Goal: Navigation & Orientation: Find specific page/section

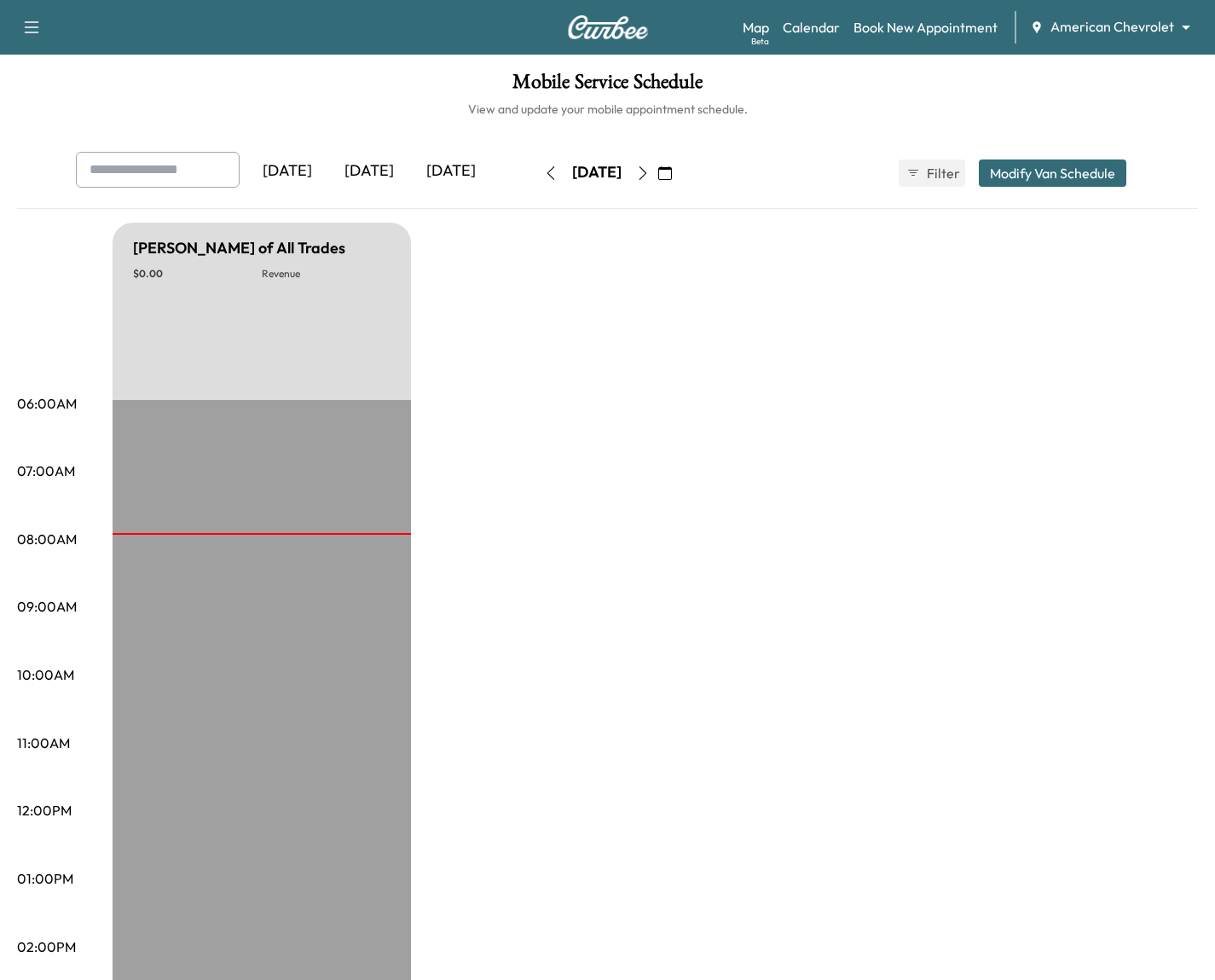
click at [1081, 12] on div "Map Beta Calendar Book New Appointment American Chevrolet ******** ​" at bounding box center [972, 27] width 459 height 32
click at [1079, 22] on body "Support Log Out Map Beta Calendar Book New Appointment American Chevrolet *****…" at bounding box center [607, 490] width 1215 height 980
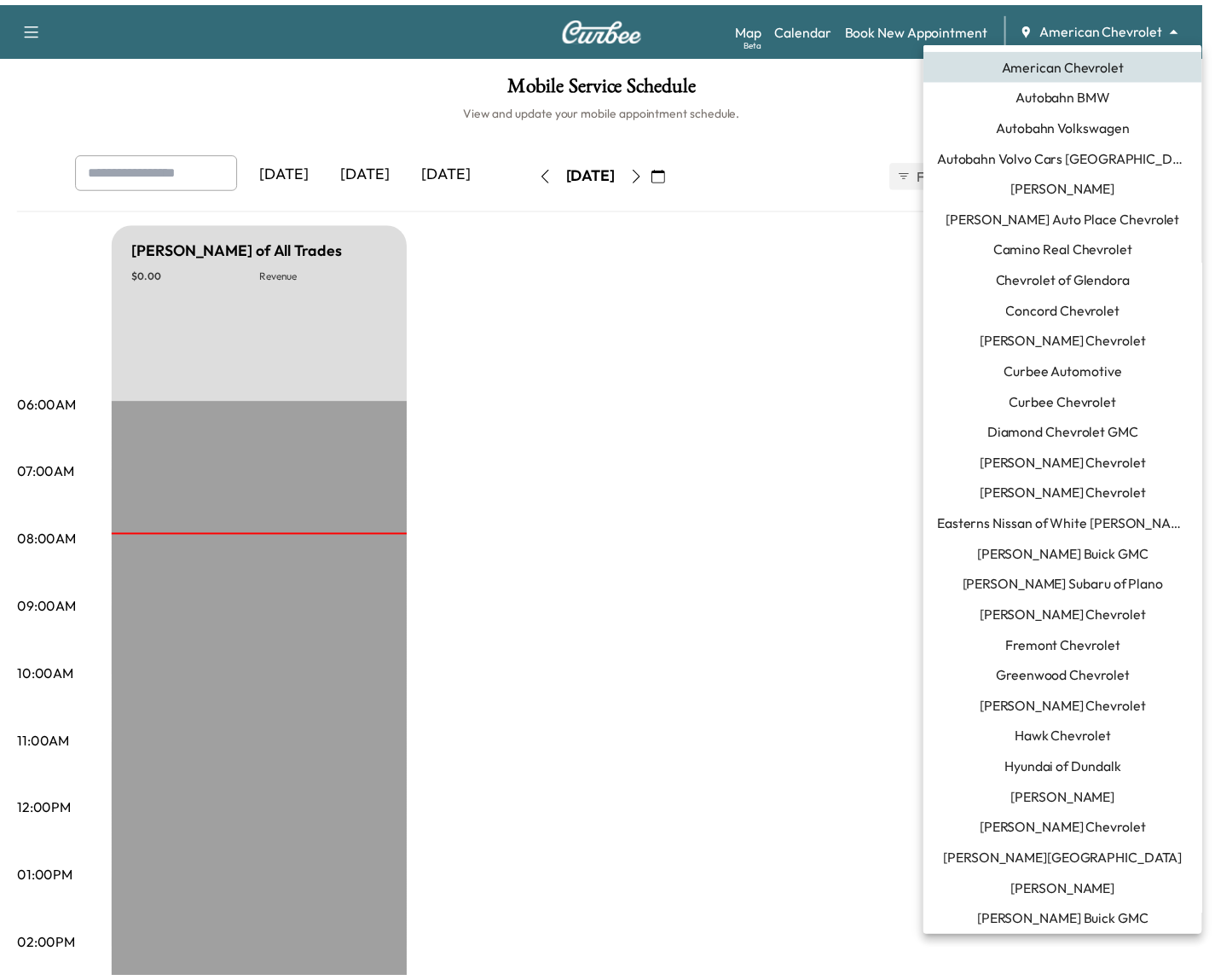
scroll to position [958, 0]
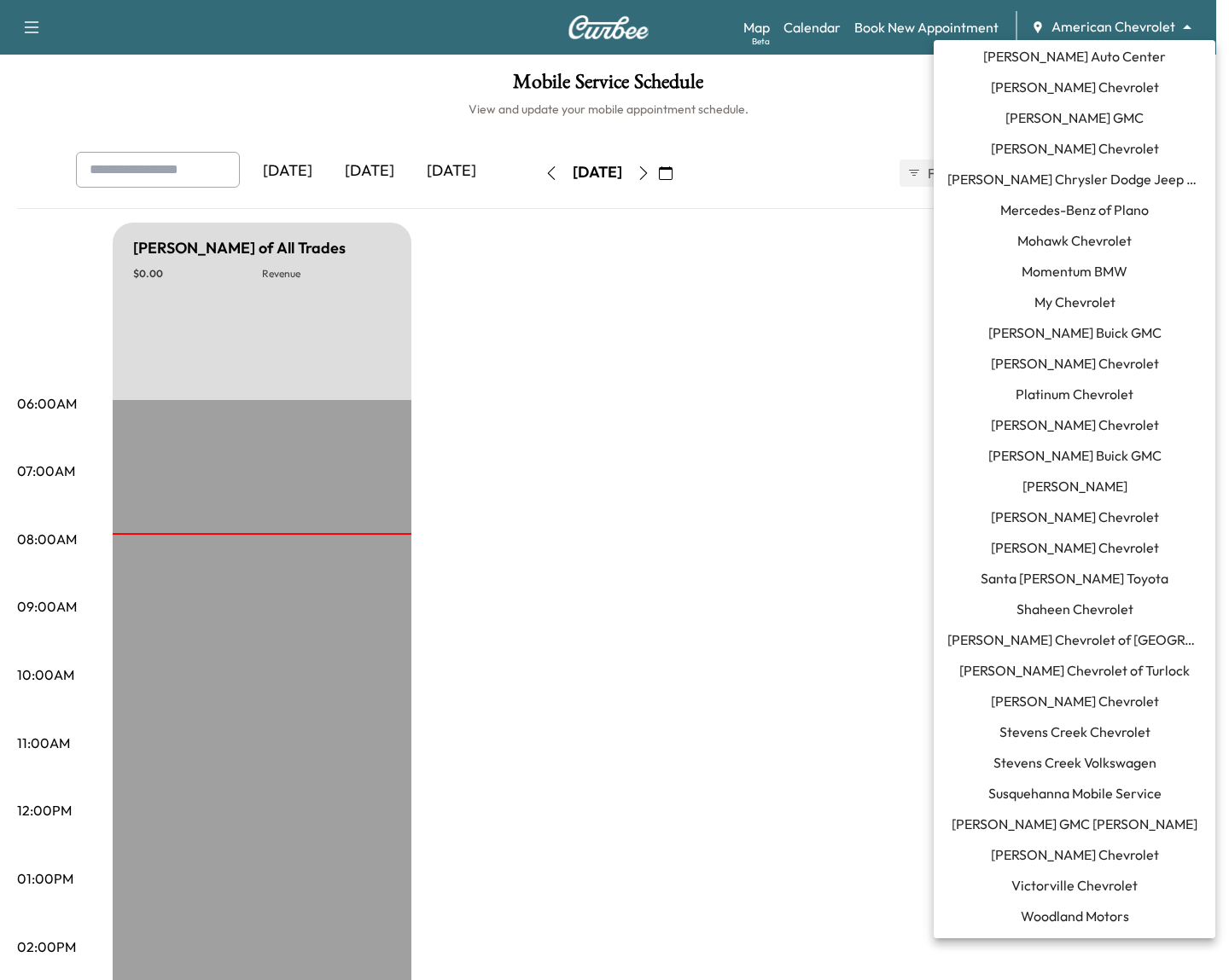
click at [1069, 715] on li "[PERSON_NAME] Chevrolet" at bounding box center [1074, 702] width 281 height 31
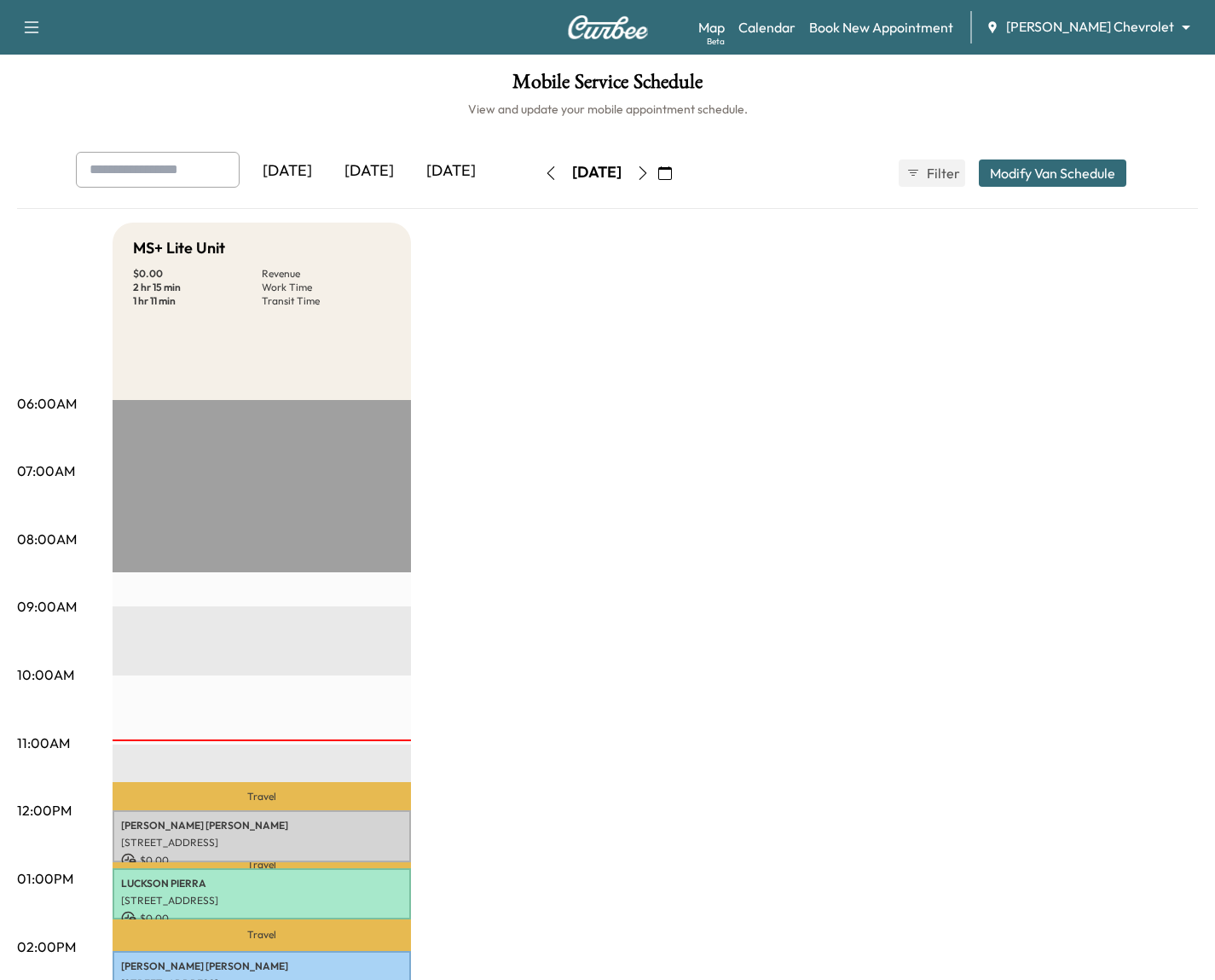
click at [650, 175] on icon "button" at bounding box center [643, 172] width 13 height 13
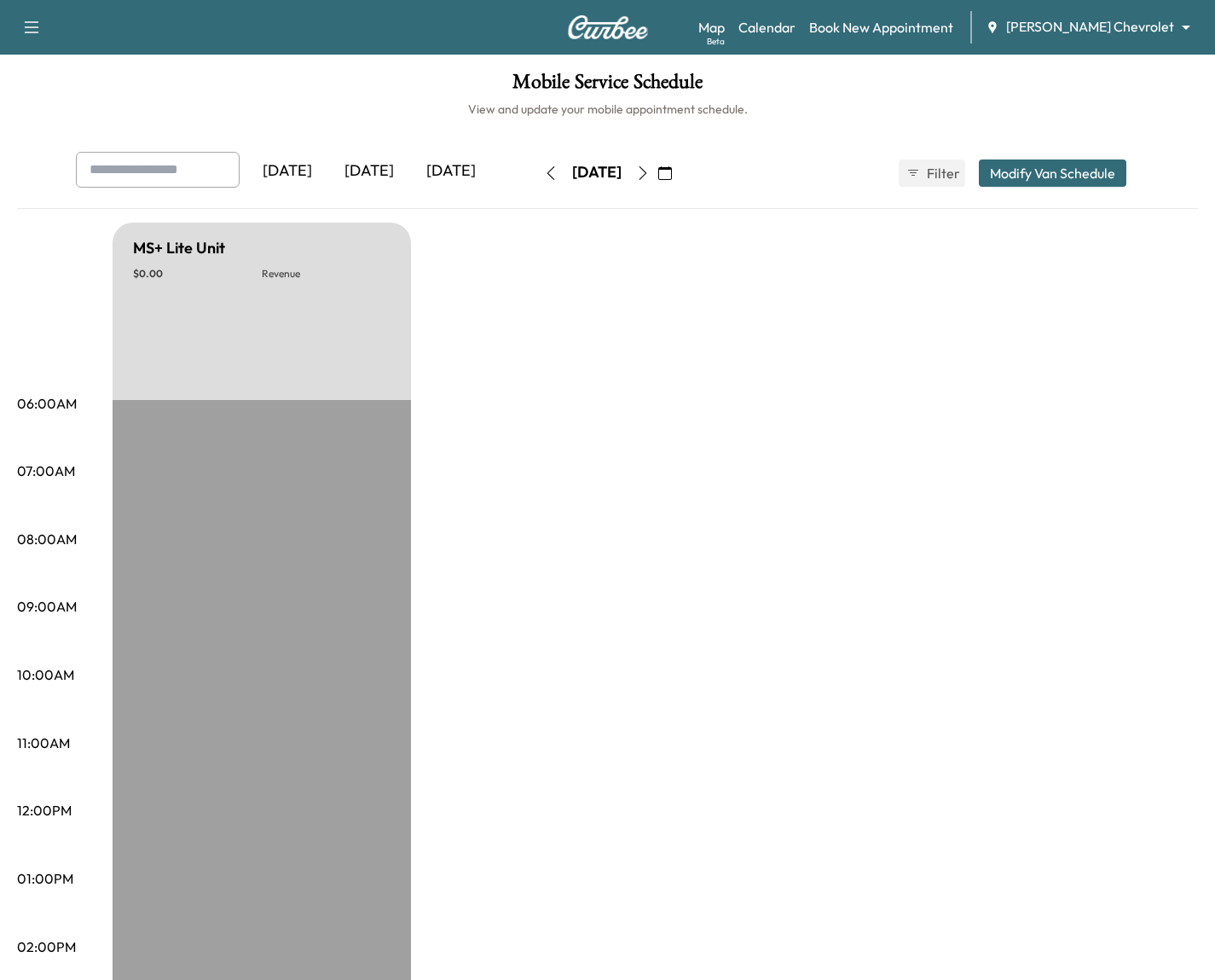
click at [650, 175] on icon "button" at bounding box center [643, 172] width 13 height 13
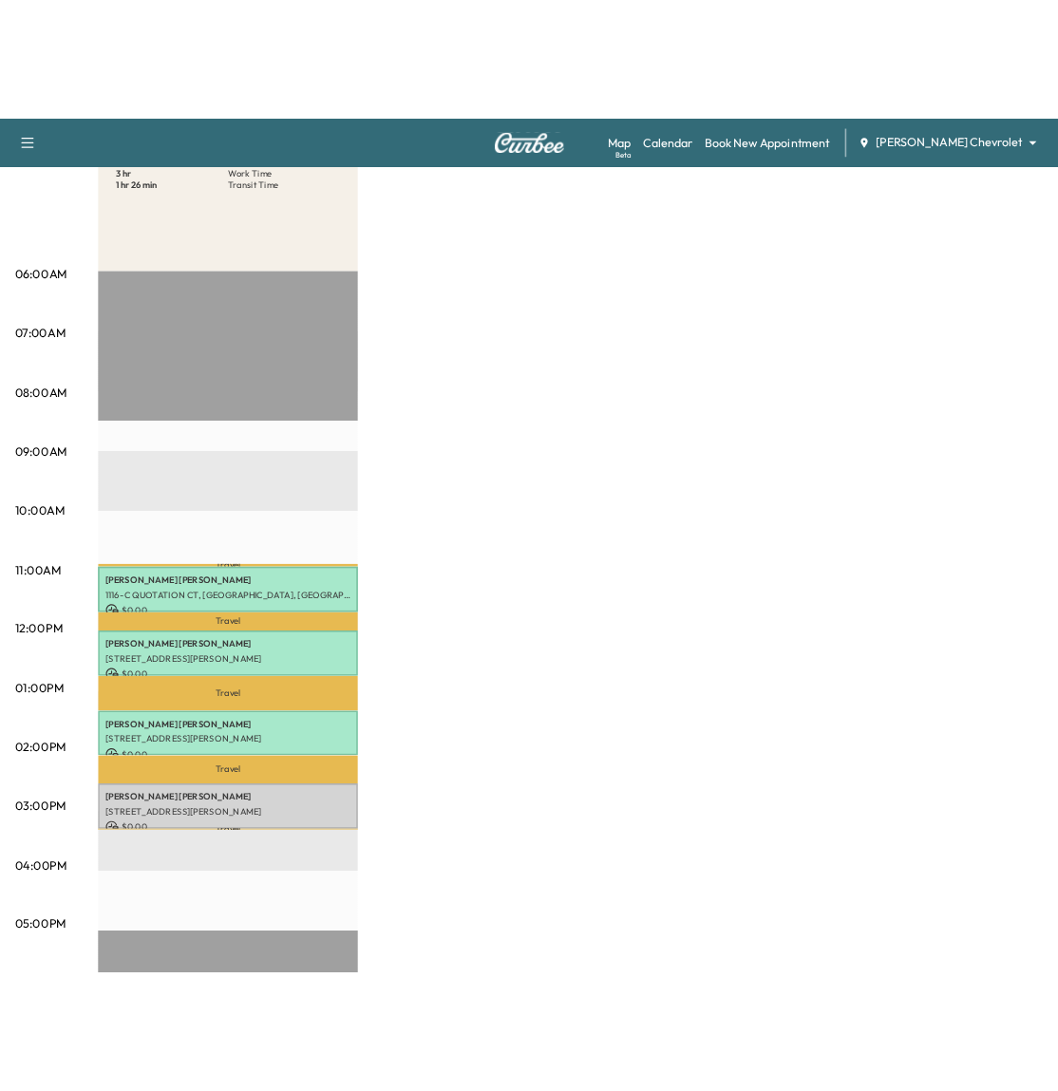
scroll to position [413, 0]
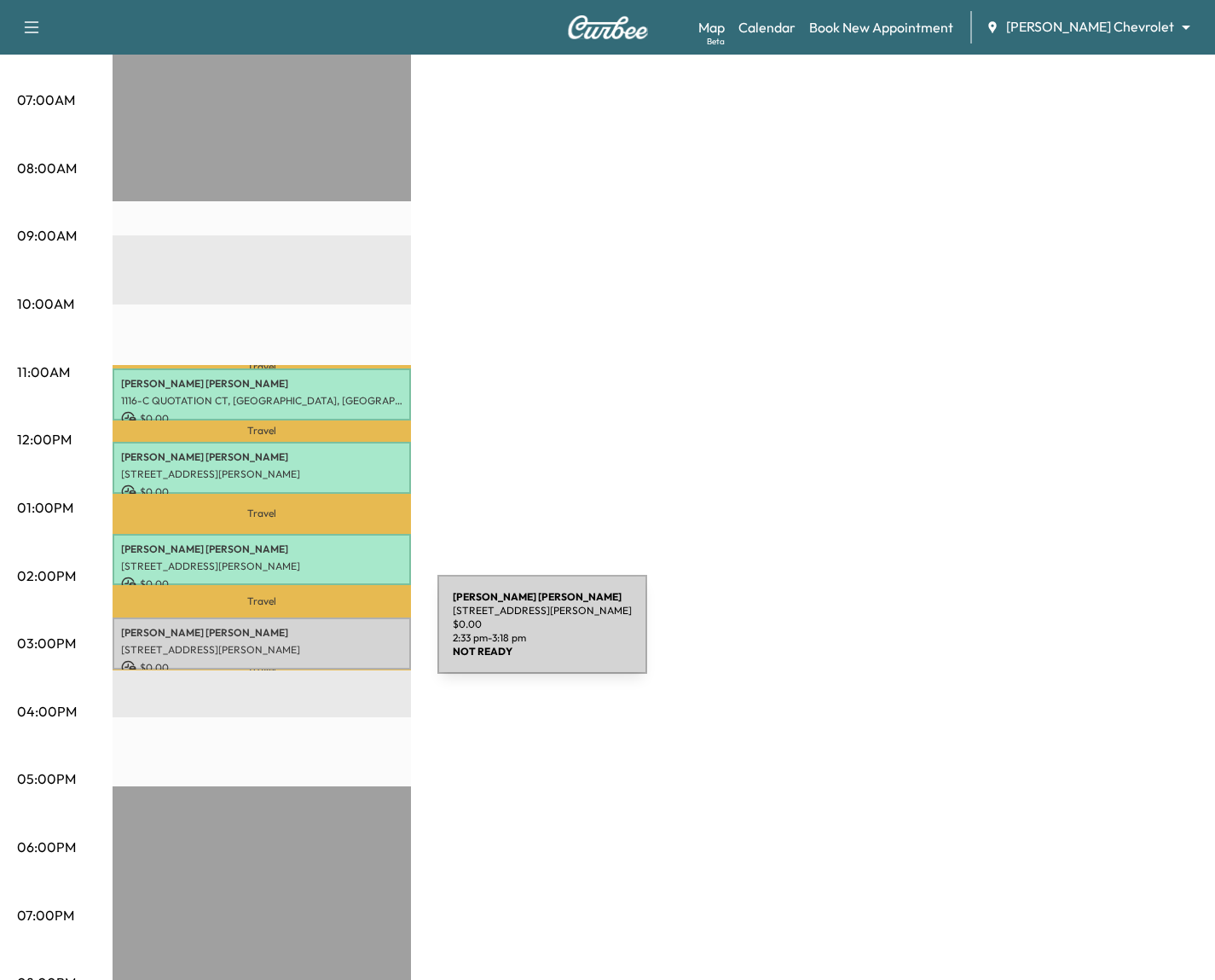
click at [310, 635] on div "Mikayla Miranda 1001 E Irlo Bronson Memorial Hwy, St Cloud, FL 34769, USA $ 0.0…" at bounding box center [261, 644] width 298 height 52
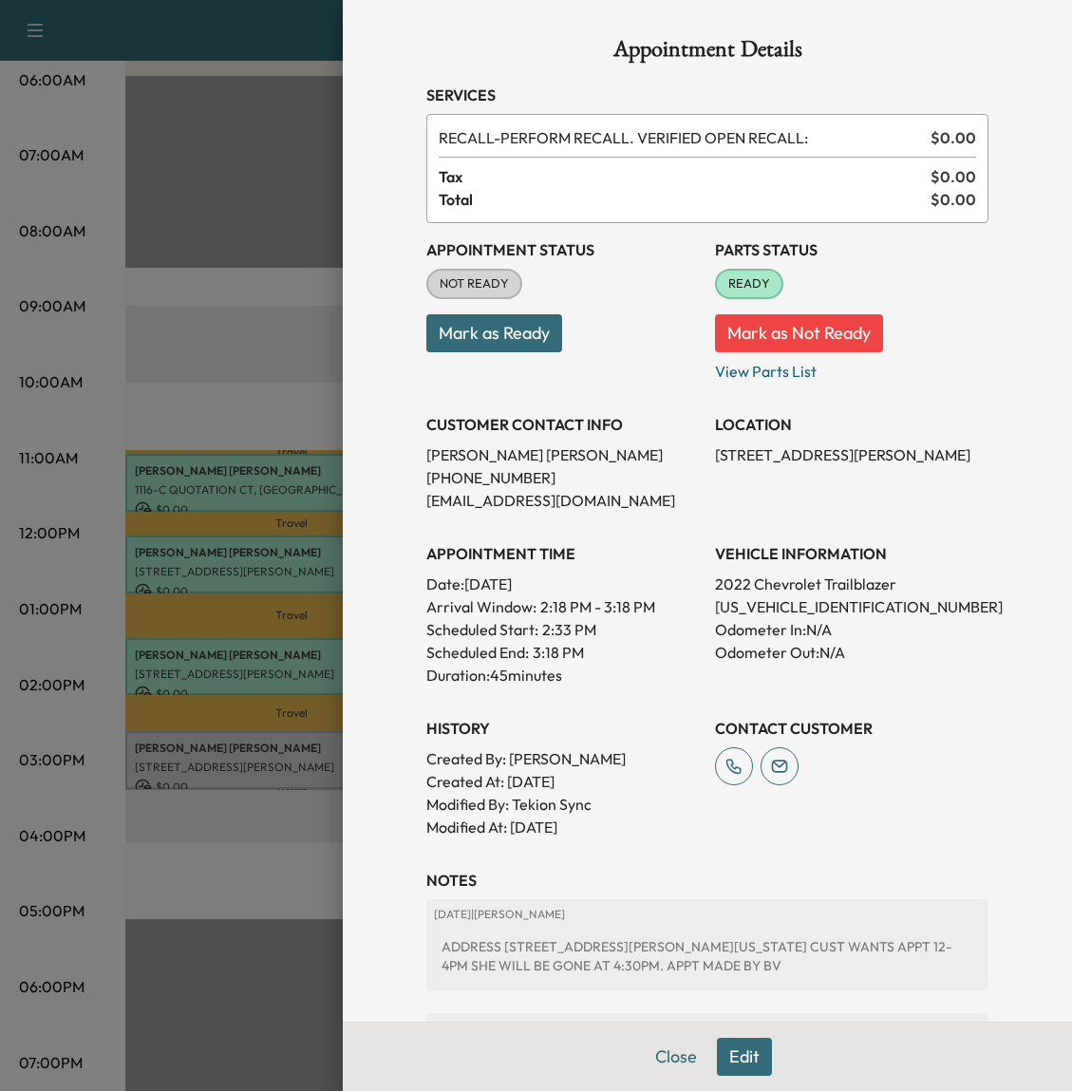
drag, startPoint x: 705, startPoint y: 454, endPoint x: 739, endPoint y: 475, distance: 40.1
click at [739, 466] on p "1001 E Irlo Bronson Memorial Hwy, St Cloud, FL 34769, USA" at bounding box center [852, 455] width 274 height 23
click at [738, 466] on p "1001 E Irlo Bronson Memorial Hwy, St Cloud, FL 34769, USA" at bounding box center [852, 455] width 274 height 23
drag, startPoint x: 703, startPoint y: 455, endPoint x: 807, endPoint y: 485, distance: 108.8
click at [807, 466] on p "1001 E Irlo Bronson Memorial Hwy, St Cloud, FL 34769, USA" at bounding box center [852, 455] width 274 height 23
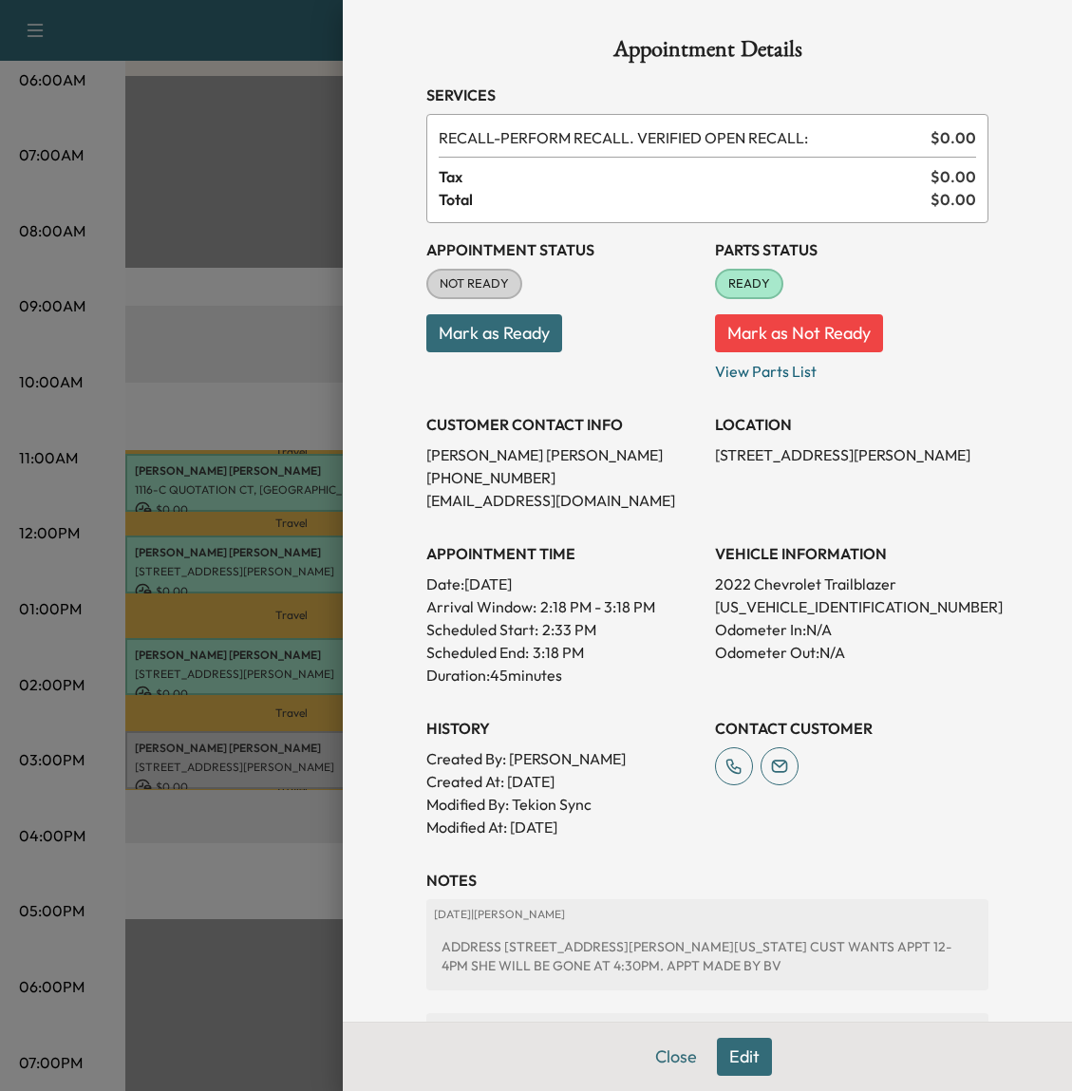
copy p "1001 E Irlo Bronson Memorial Hwy, St Cloud, FL 34769"
click at [942, 341] on p "Mark as Not Ready" at bounding box center [852, 325] width 274 height 53
click at [734, 1059] on button "Edit" at bounding box center [744, 1057] width 55 height 38
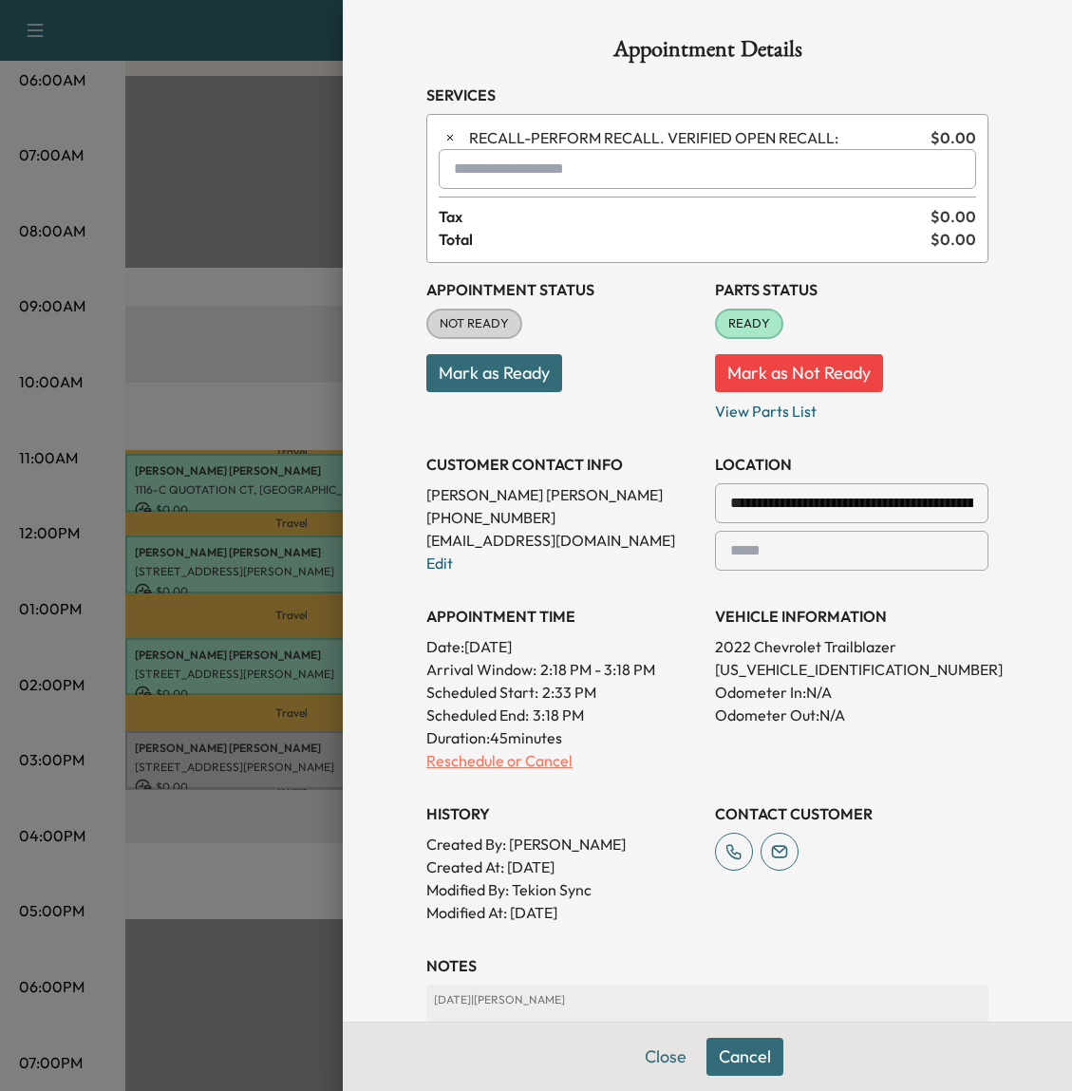
click at [494, 753] on p "Reschedule or Cancel" at bounding box center [563, 760] width 274 height 23
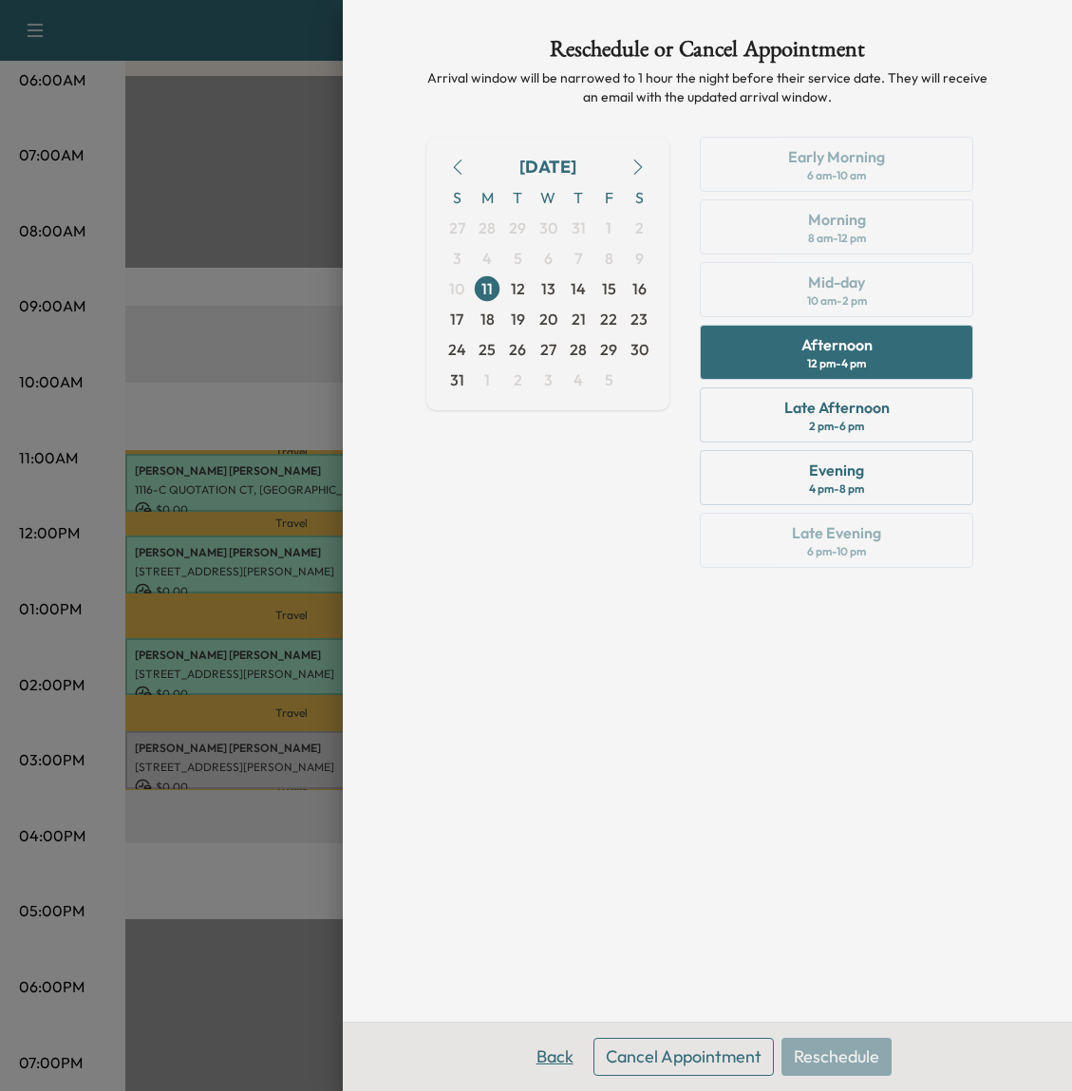
click at [569, 1042] on button "Back" at bounding box center [555, 1057] width 62 height 38
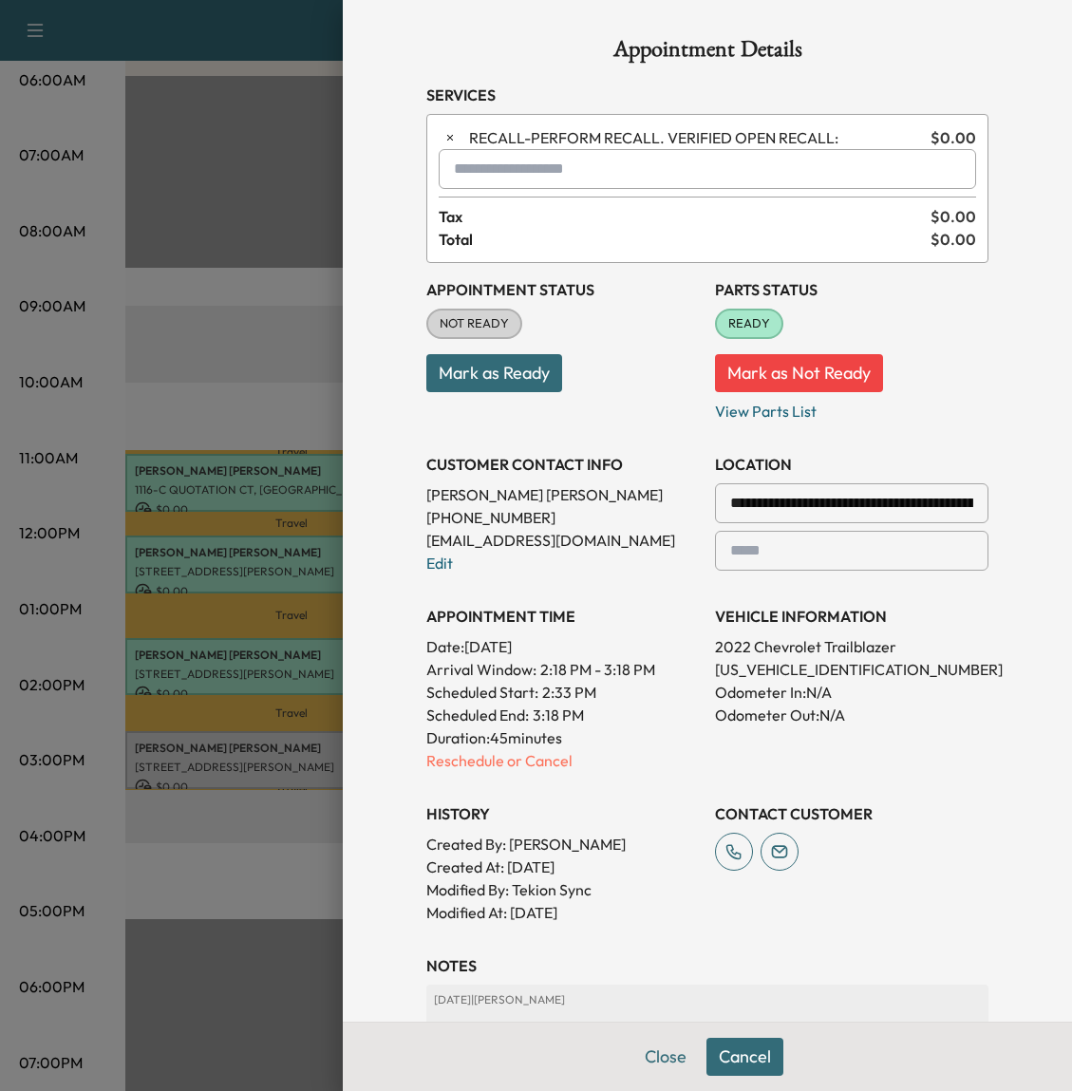
click at [287, 268] on div at bounding box center [536, 545] width 1072 height 1091
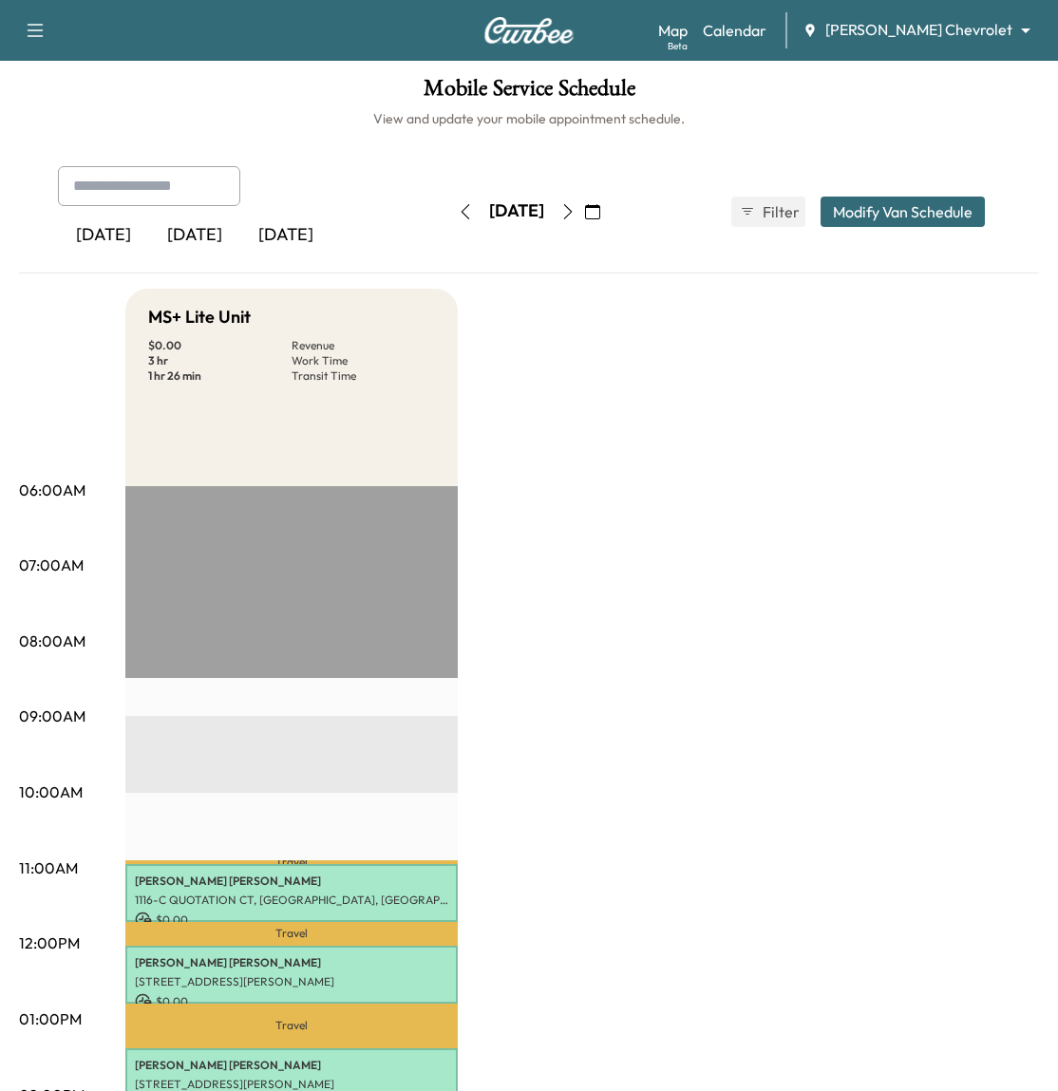
scroll to position [0, 0]
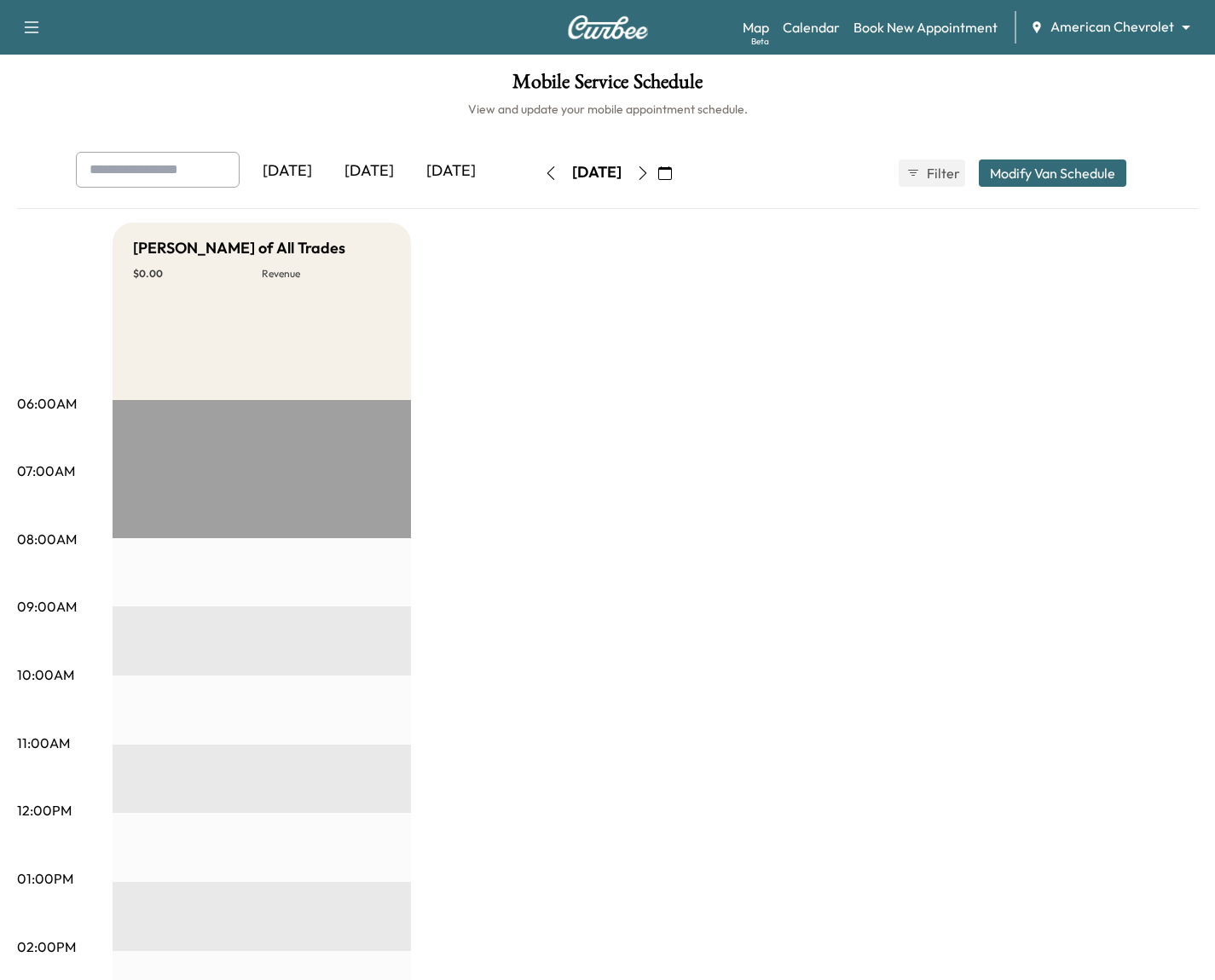
click at [1114, 43] on div "Support Log Out Map Beta Calendar Book New Appointment American Chevrolet *****…" at bounding box center [607, 27] width 1215 height 55
click at [1115, 21] on body "Support Log Out Map Beta Calendar Book New Appointment American Chevrolet *****…" at bounding box center [614, 490] width 1228 height 980
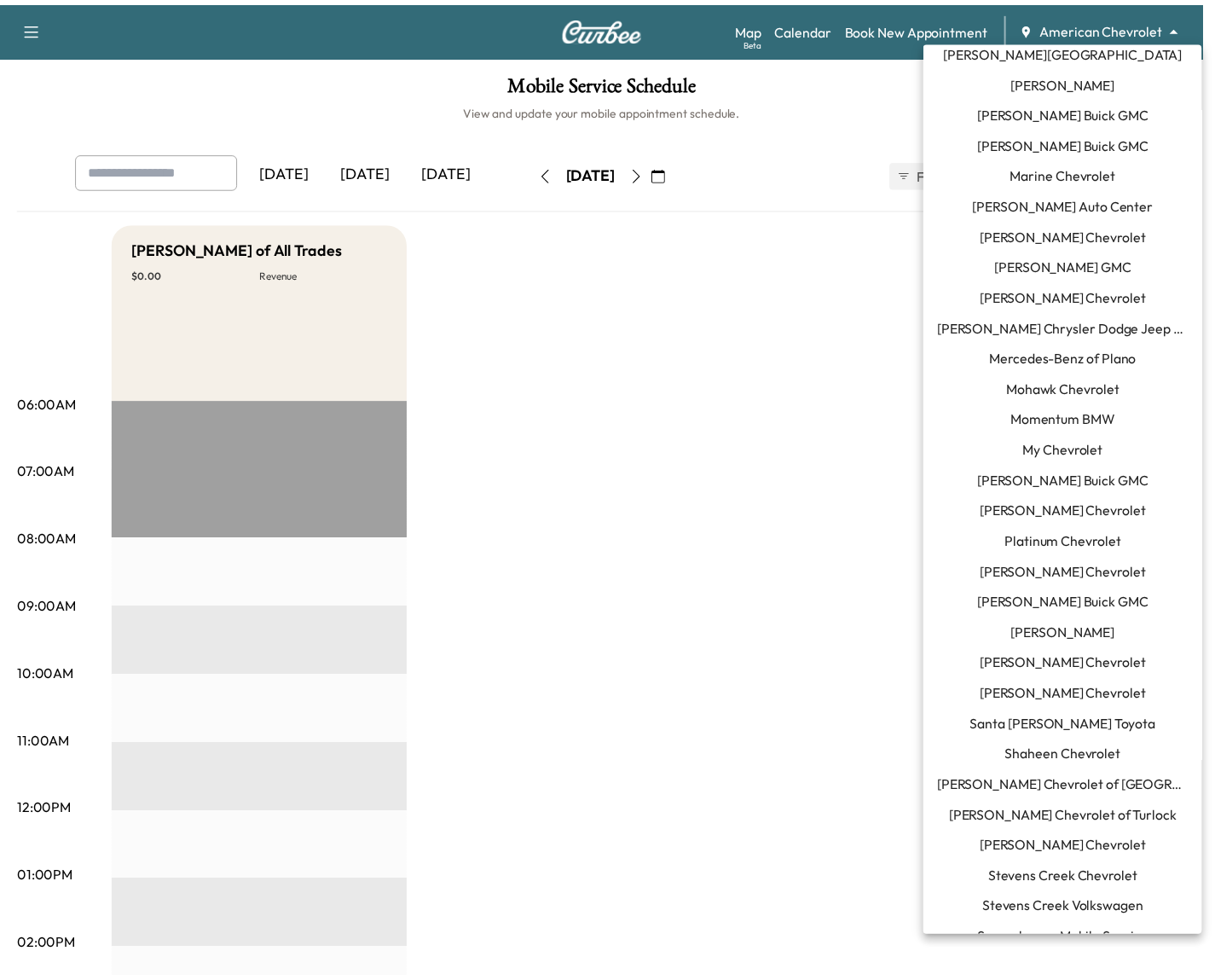
scroll to position [958, 0]
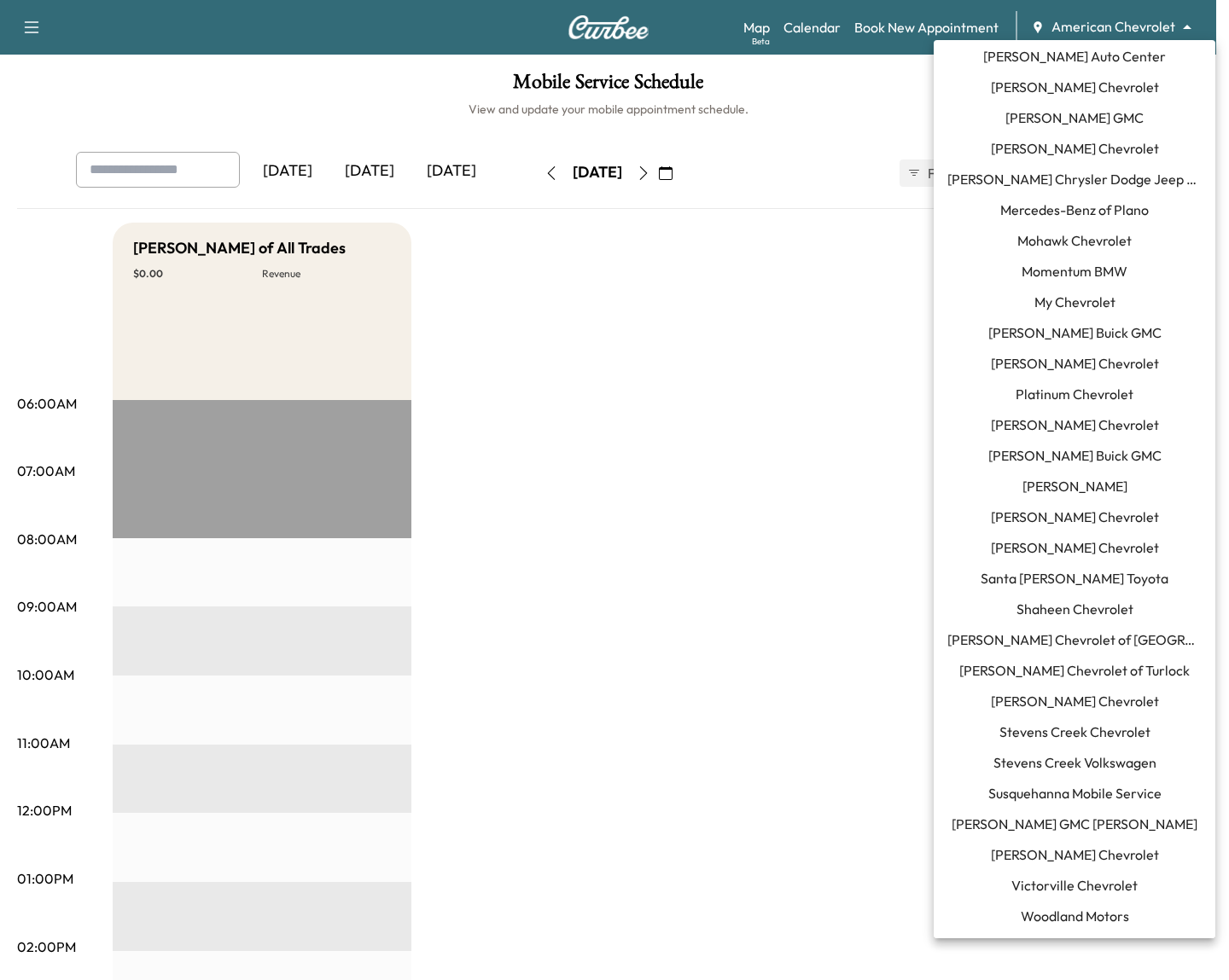
click at [1069, 692] on span "[PERSON_NAME] Chevrolet" at bounding box center [1074, 701] width 168 height 21
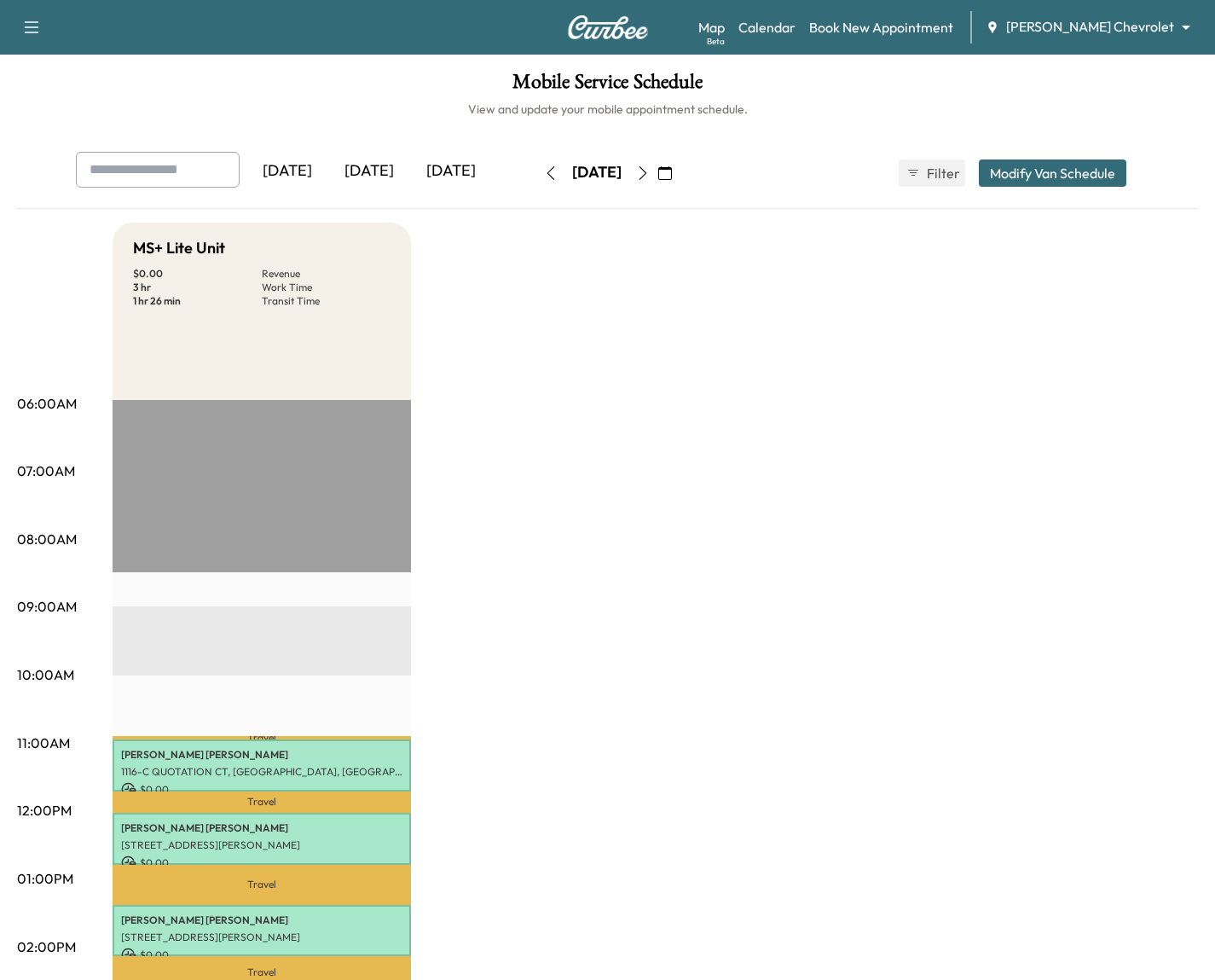
click at [375, 187] on div "[DATE]" at bounding box center [369, 172] width 82 height 40
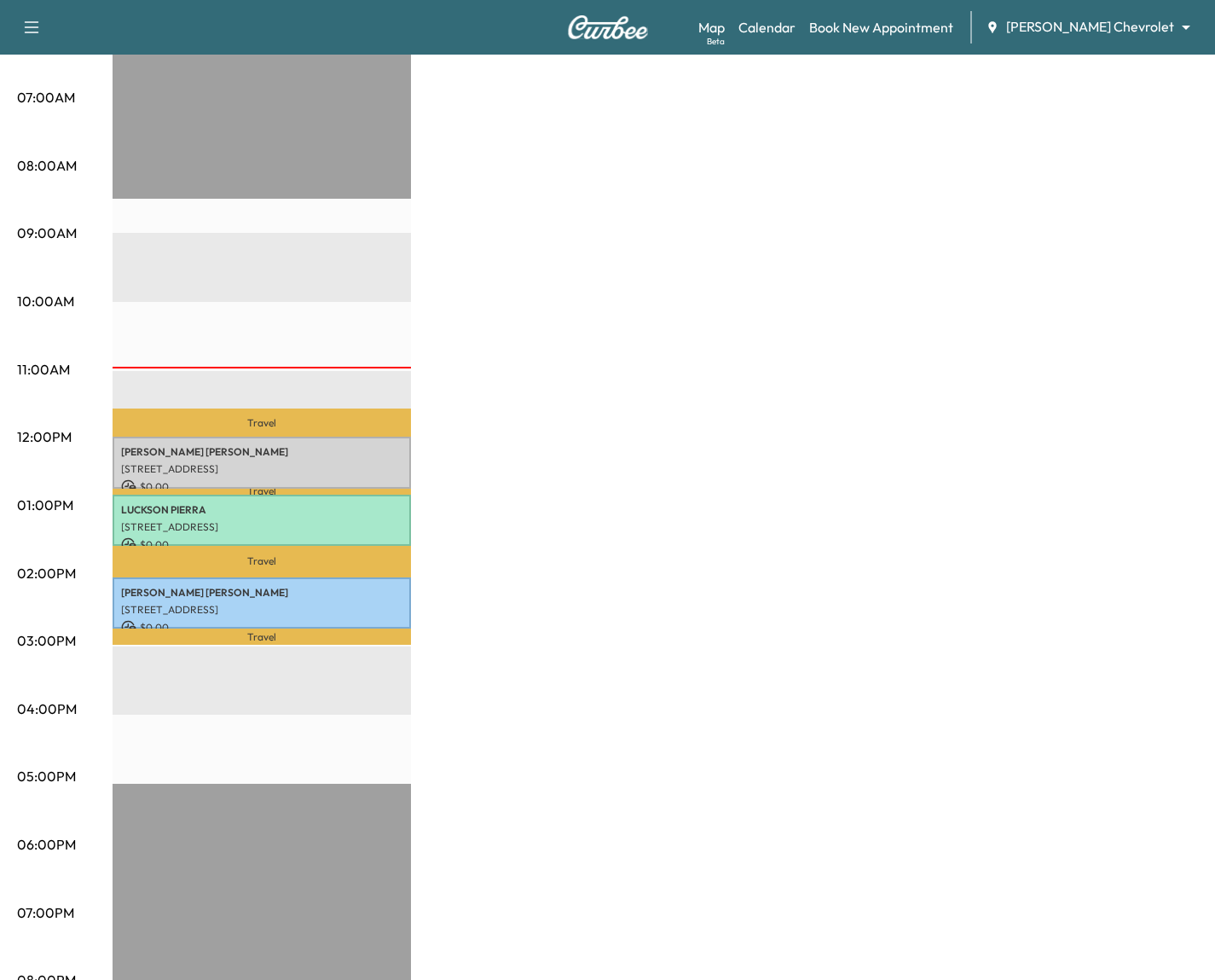
scroll to position [375, 0]
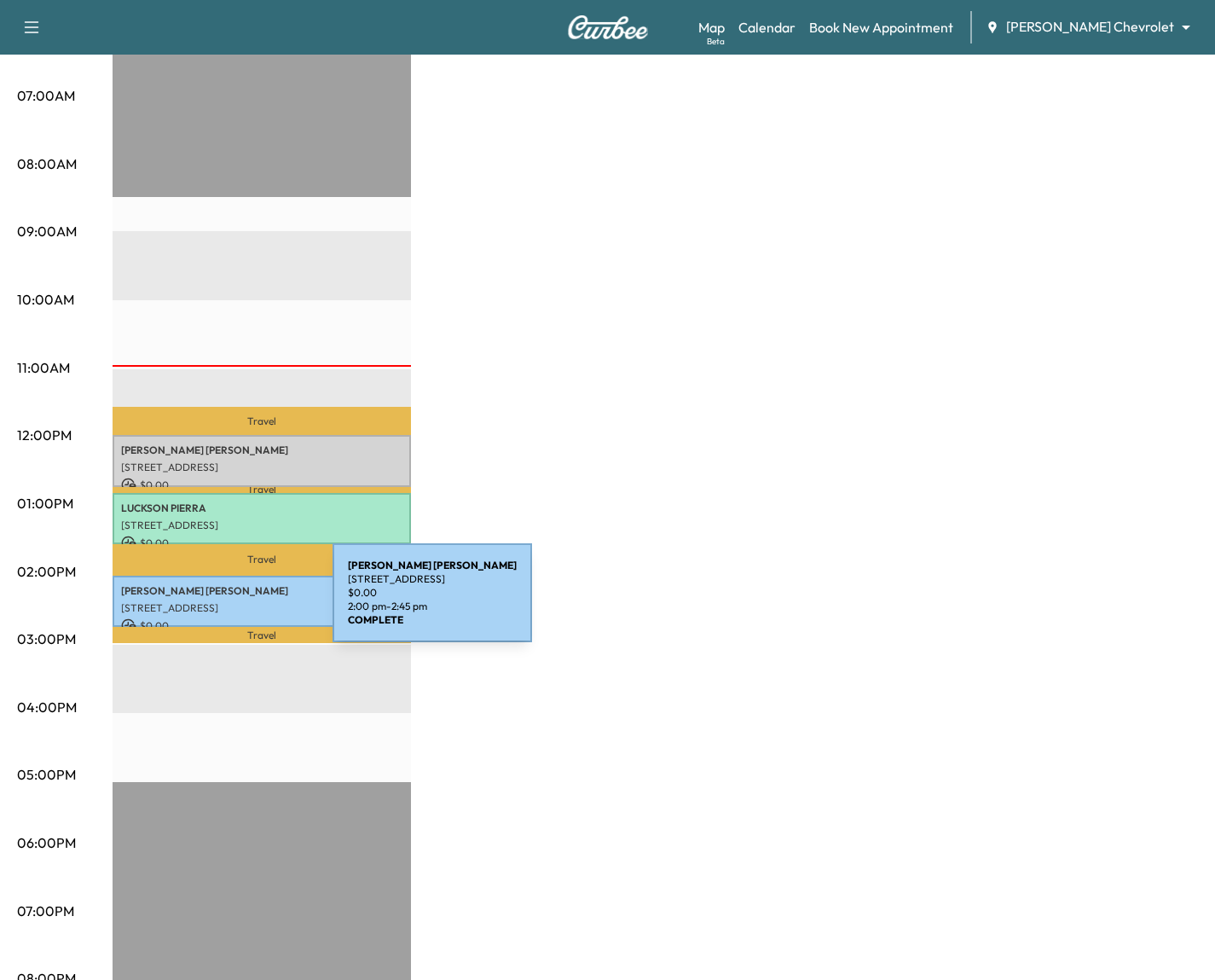
click at [205, 603] on p "[STREET_ADDRESS]" at bounding box center [261, 608] width 281 height 13
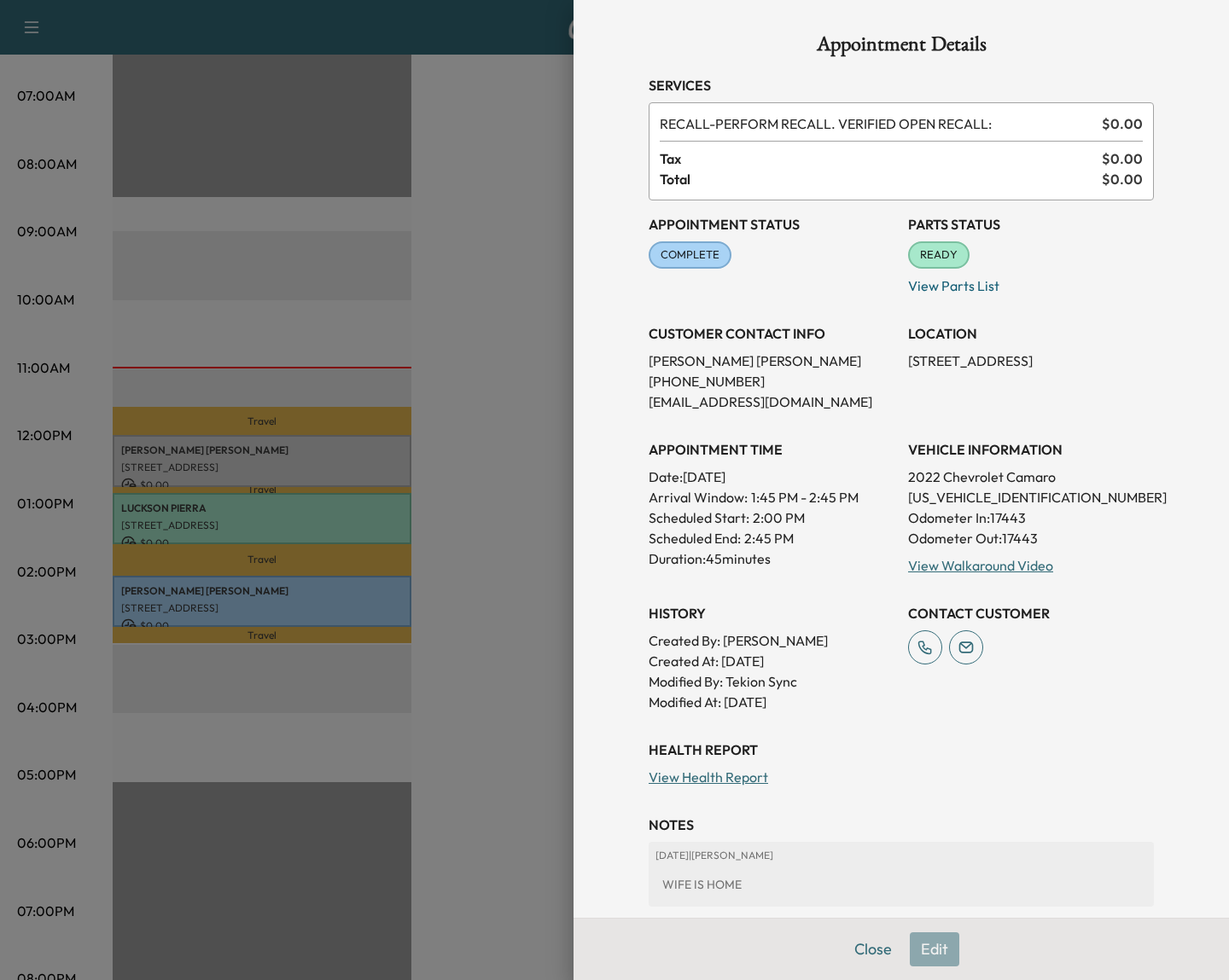
drag, startPoint x: 895, startPoint y: 362, endPoint x: 928, endPoint y: 390, distance: 43.3
click at [928, 371] on p "[STREET_ADDRESS]" at bounding box center [1031, 360] width 246 height 21
copy p "3855 Axis Valley Plc, SAINT CLOUD, FL 34772"
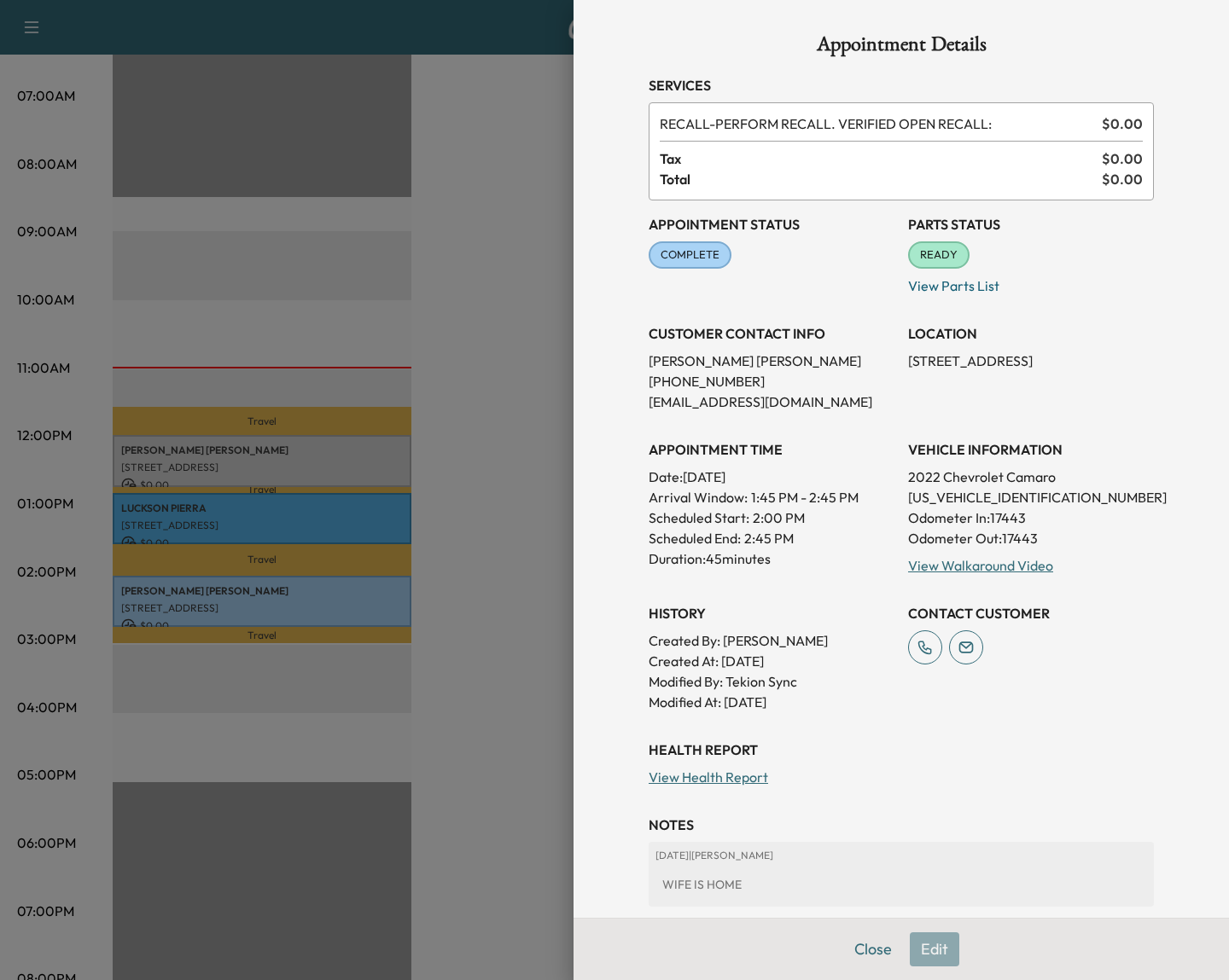
click at [79, 195] on div at bounding box center [614, 490] width 1229 height 980
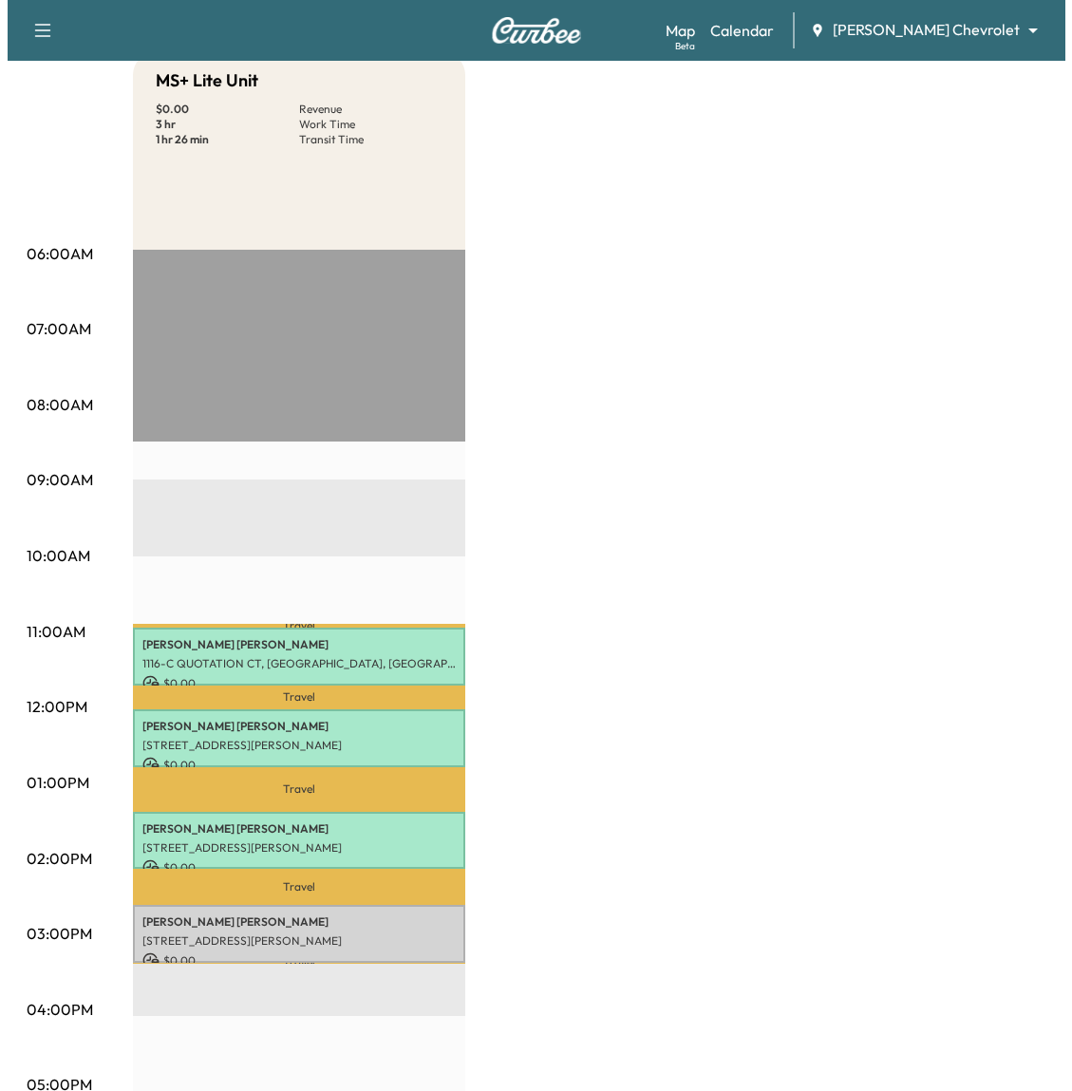
scroll to position [400, 0]
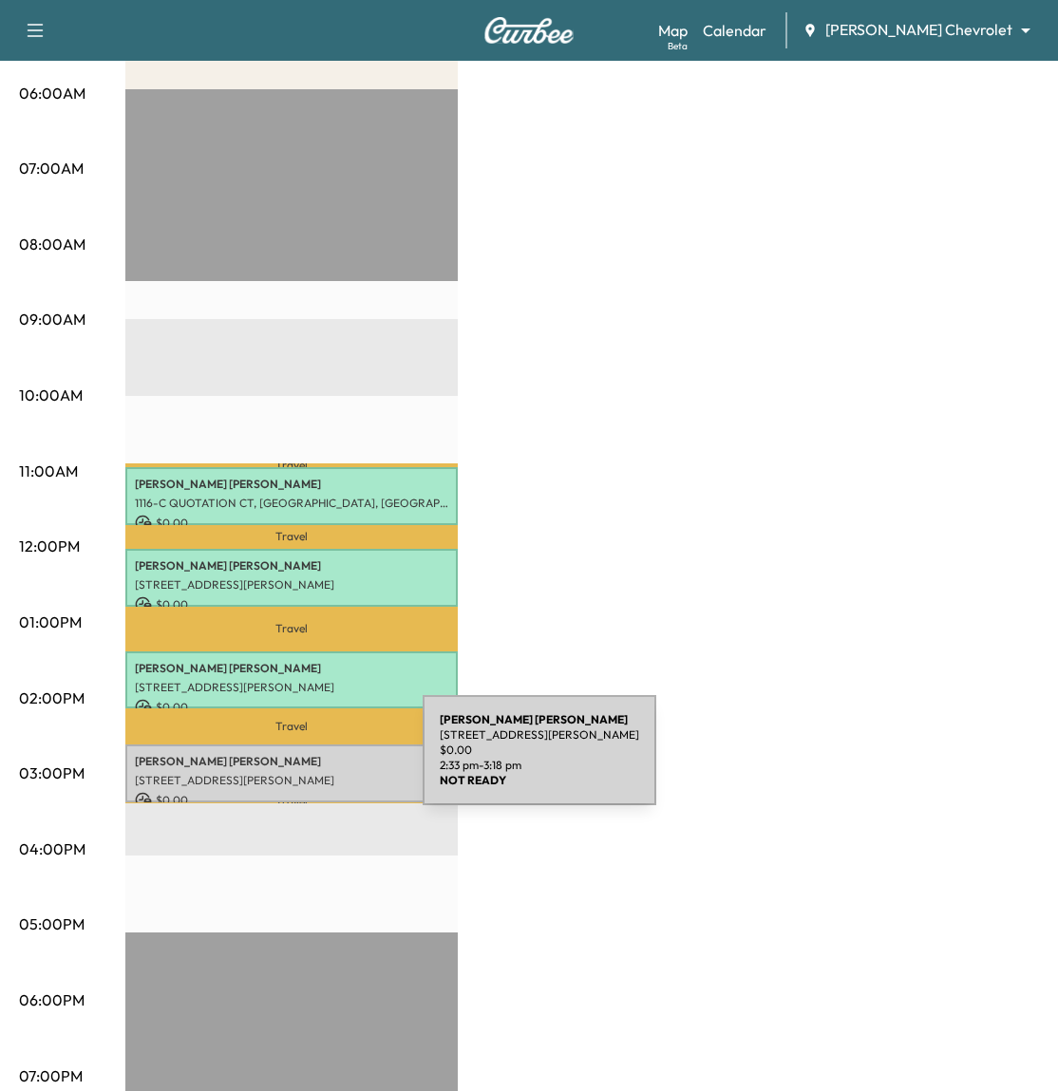
click at [280, 762] on div "Mikayla Miranda 1001 E Irlo Bronson Memorial Hwy, St Cloud, FL 34769, USA $ 0.0…" at bounding box center [291, 774] width 332 height 58
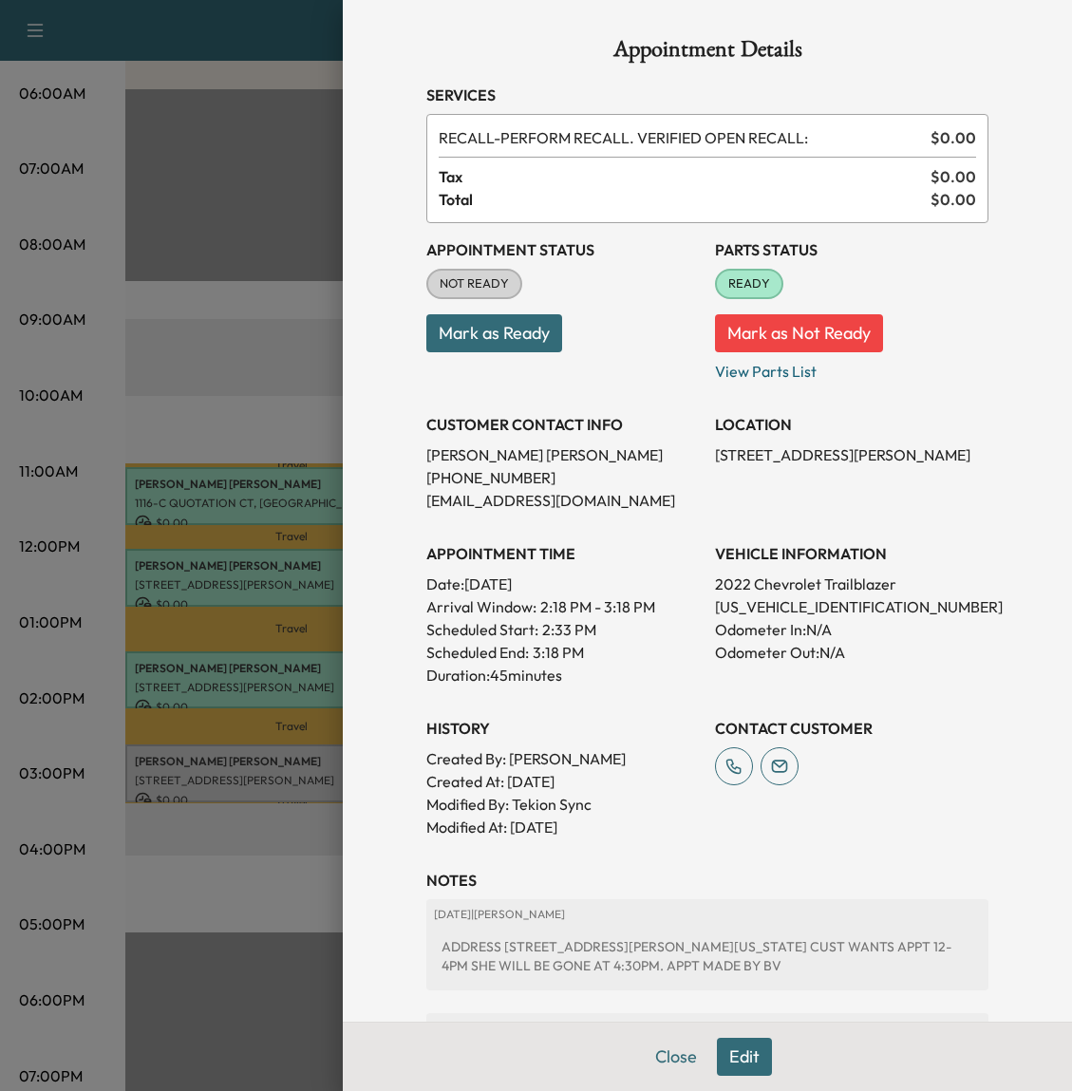
click at [728, 1035] on div "Close Edit" at bounding box center [707, 1056] width 729 height 69
click at [729, 1048] on button "Edit" at bounding box center [744, 1057] width 55 height 38
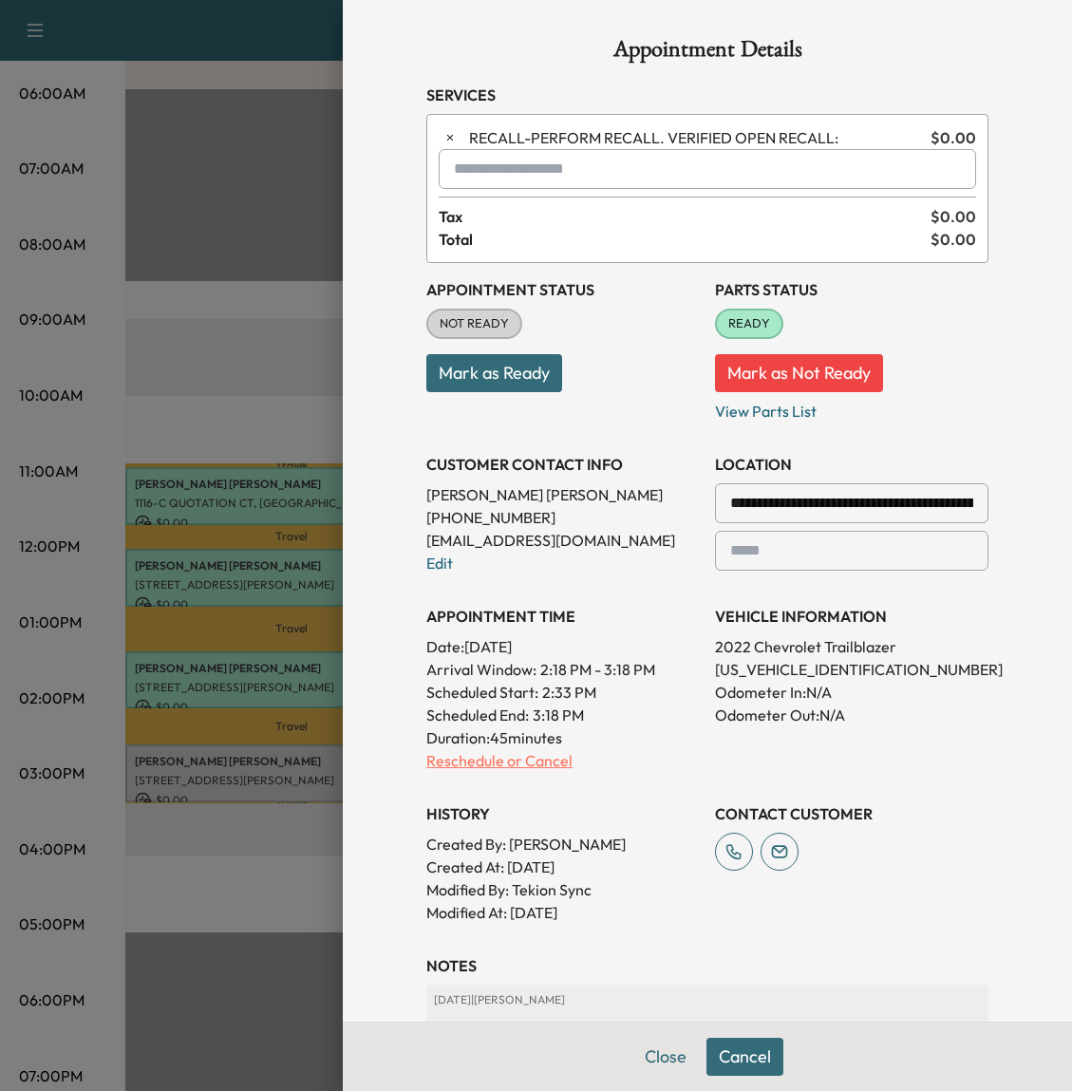
click at [460, 751] on p "Reschedule or Cancel" at bounding box center [563, 760] width 274 height 23
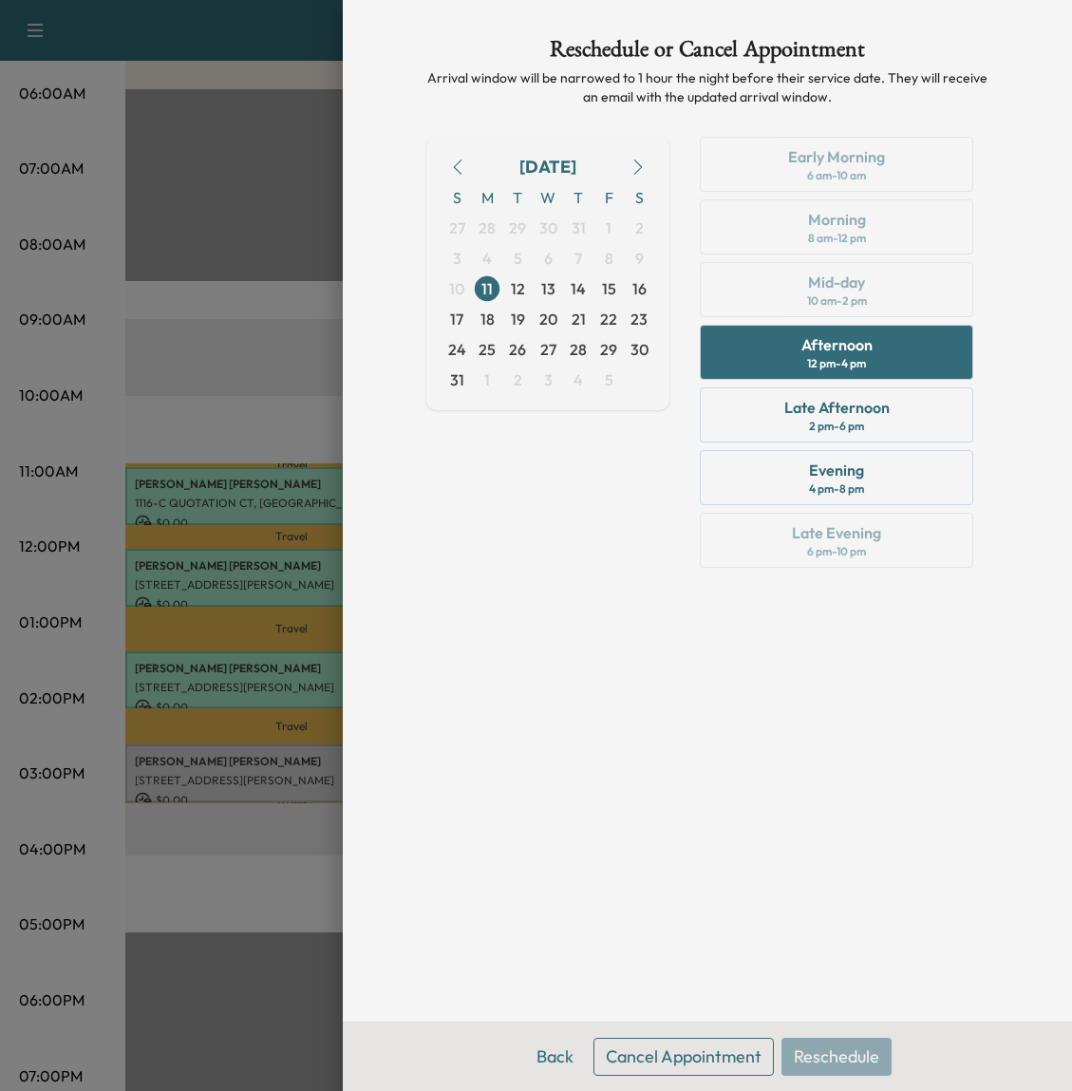
click at [387, 462] on div "Reschedule or Cancel Appointment Arrival window will be narrowed to 1 hour the …" at bounding box center [707, 545] width 729 height 1091
click at [273, 274] on div at bounding box center [536, 545] width 1072 height 1091
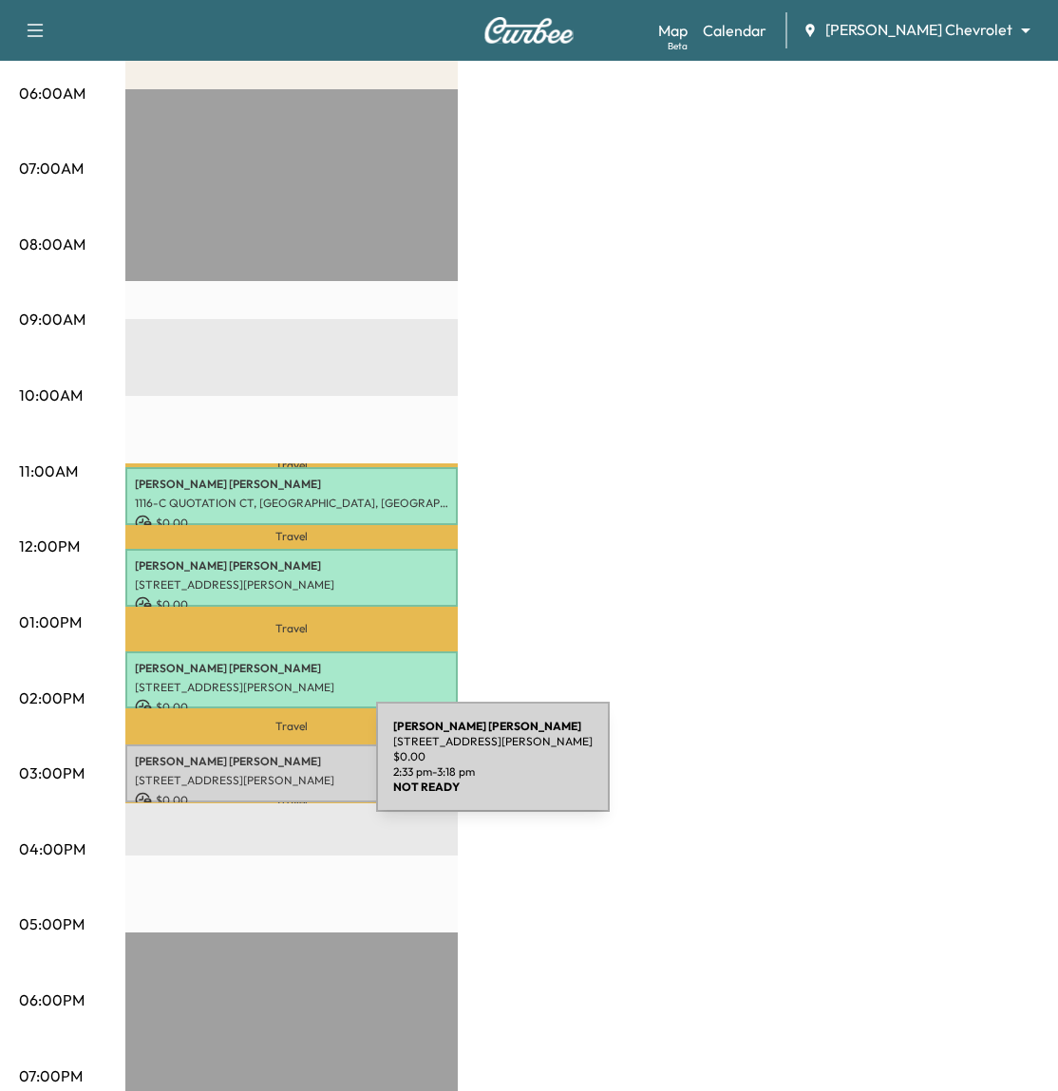
click at [232, 773] on p "1001 E Irlo Bronson Memorial Hwy, St Cloud, FL 34769, USA" at bounding box center [291, 780] width 313 height 15
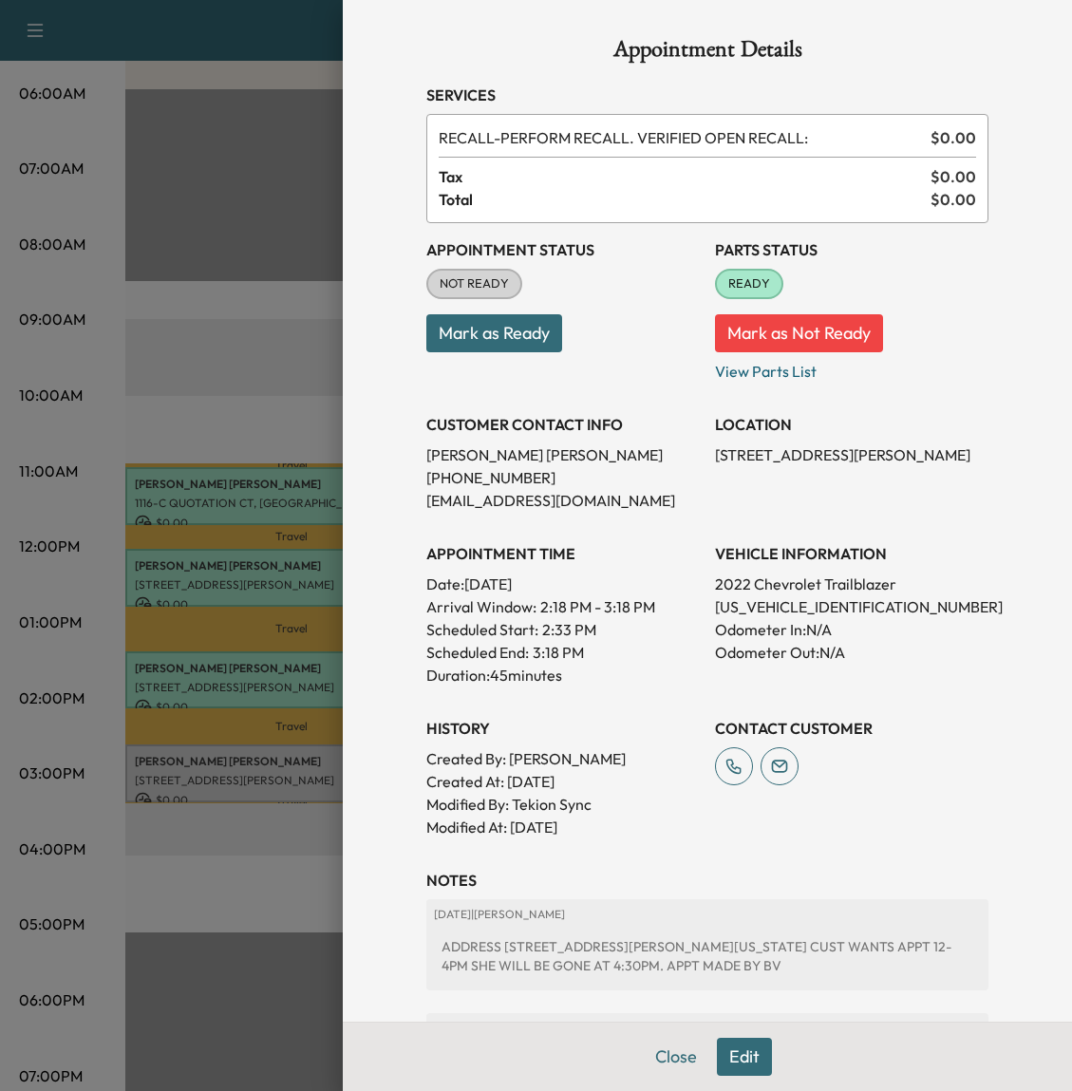
click at [726, 1047] on button "Edit" at bounding box center [744, 1057] width 55 height 38
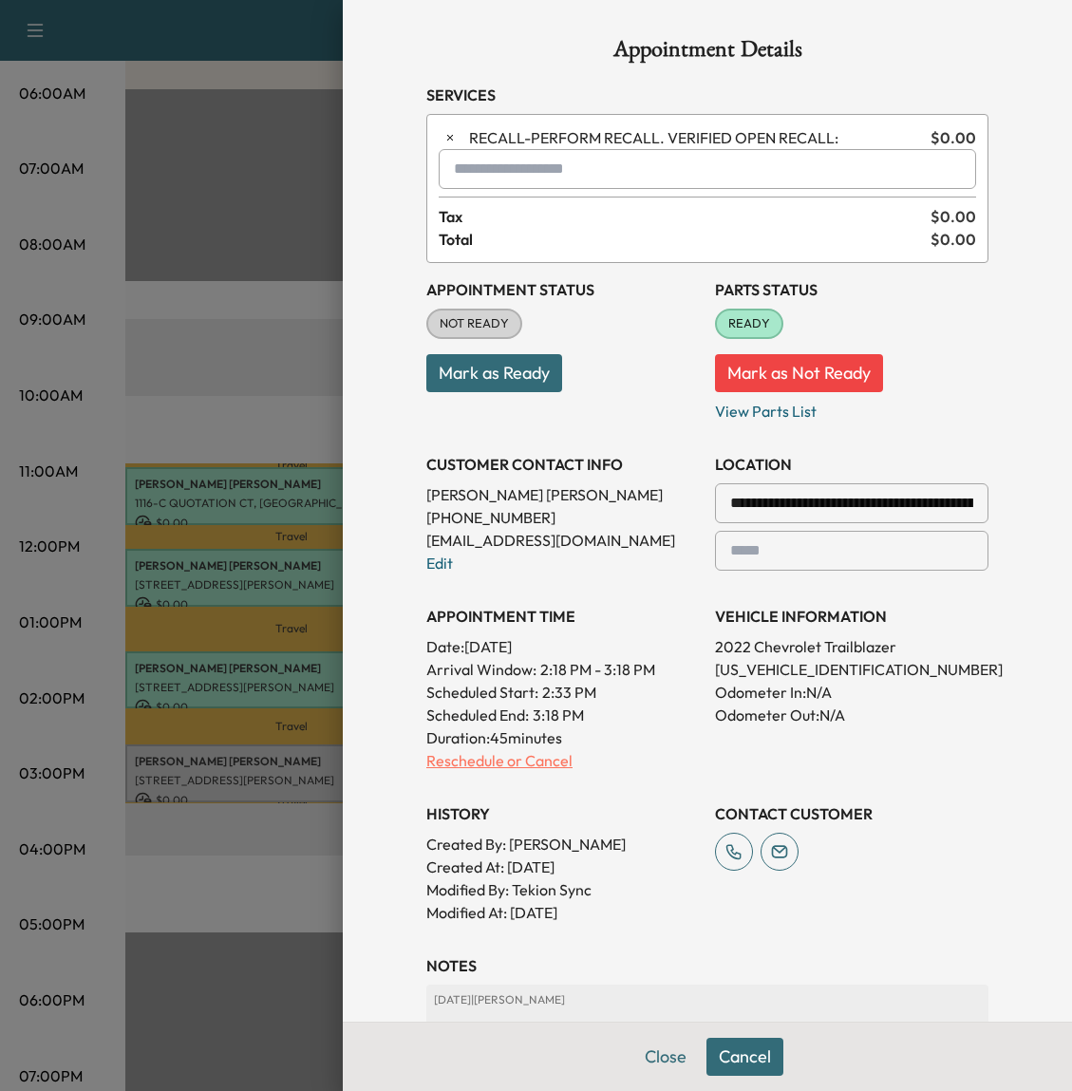
click at [465, 771] on p "Reschedule or Cancel" at bounding box center [563, 760] width 274 height 23
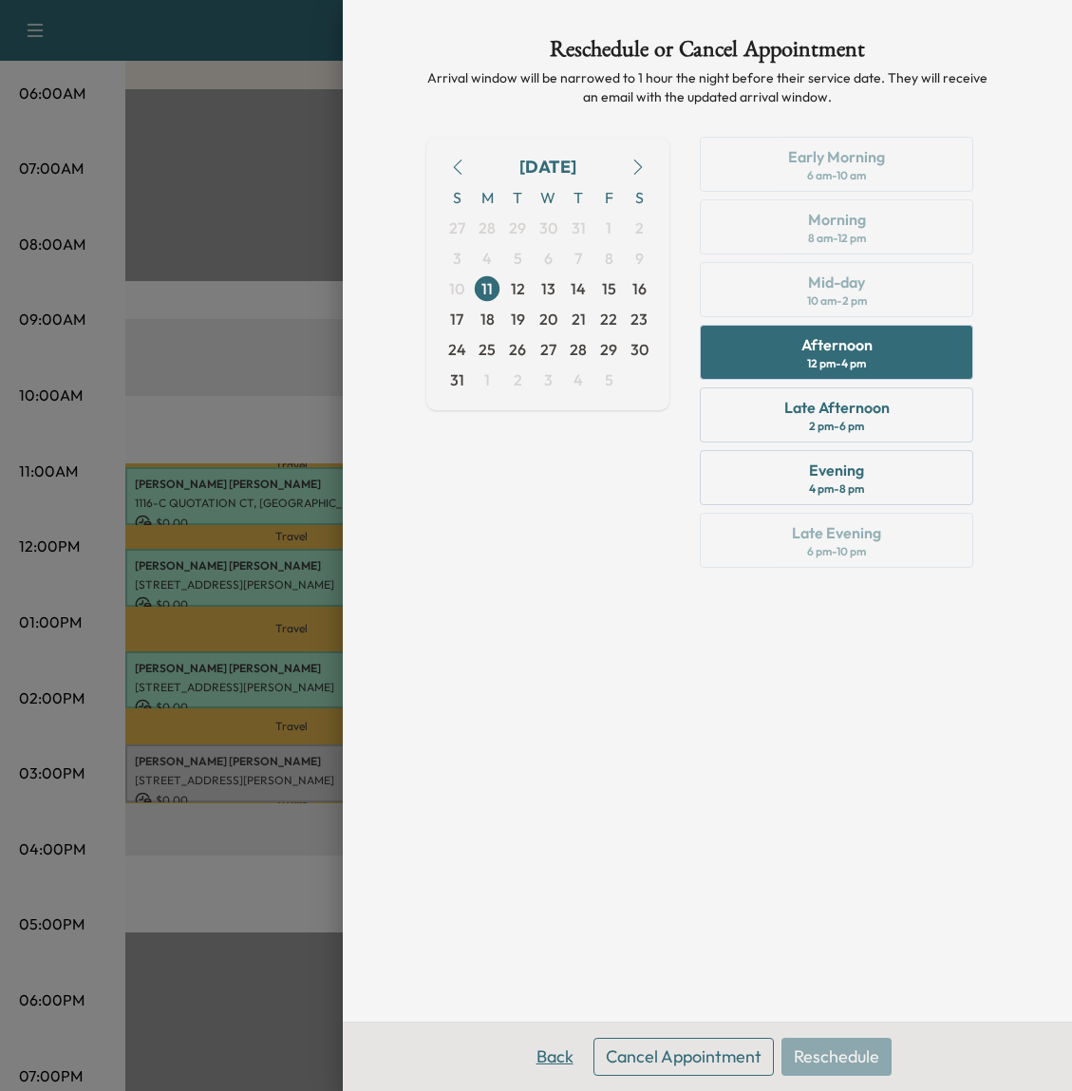
click at [563, 1063] on button "Back" at bounding box center [555, 1057] width 62 height 38
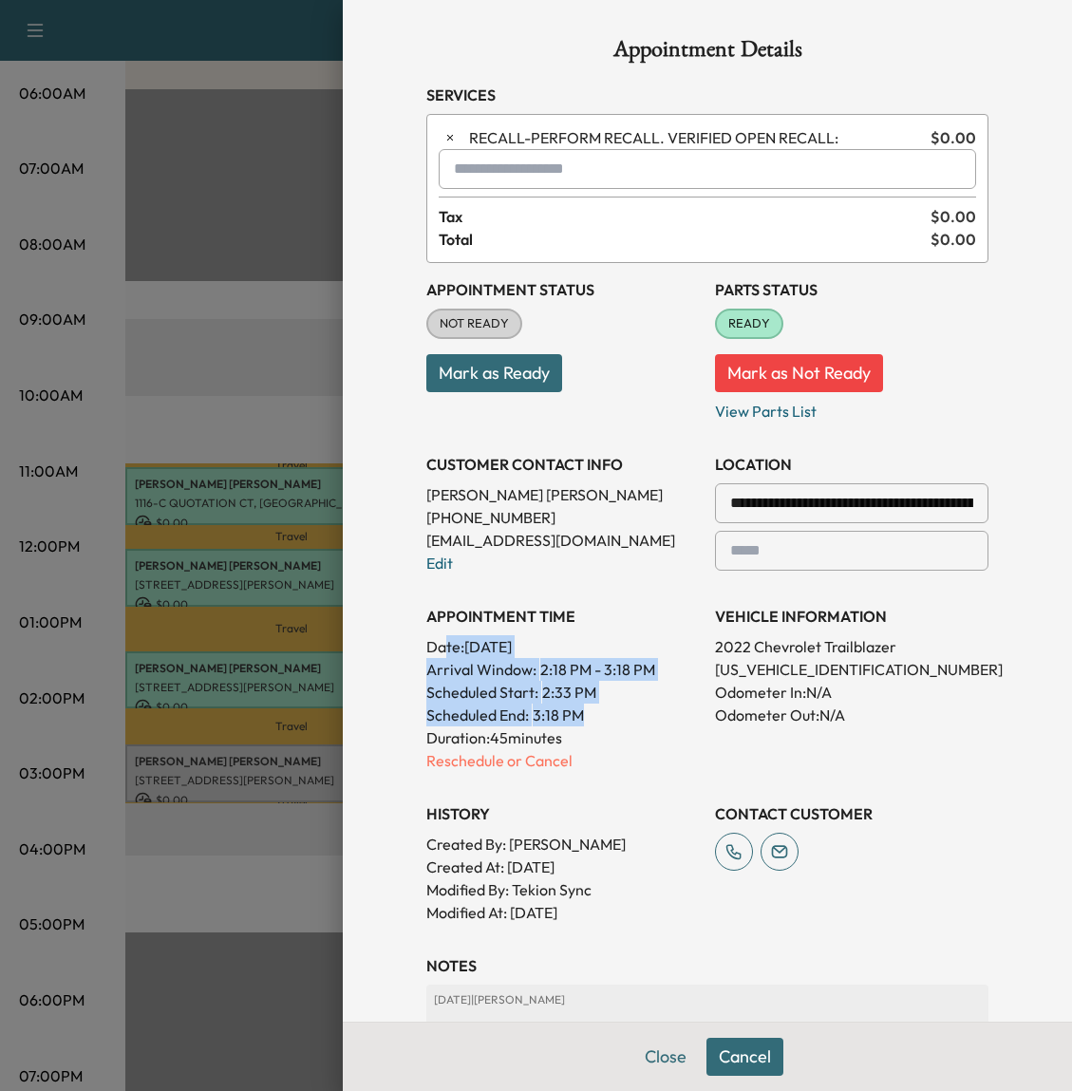
drag, startPoint x: 429, startPoint y: 650, endPoint x: 612, endPoint y: 720, distance: 195.4
click at [612, 720] on div "APPOINTMENT TIME Date: Monday Aug. 11, 2025 Arrival Window: 2:18 PM - 3:18 PM S…" at bounding box center [563, 681] width 274 height 182
click at [612, 720] on div "Scheduled End: 3:18 PM" at bounding box center [563, 715] width 274 height 23
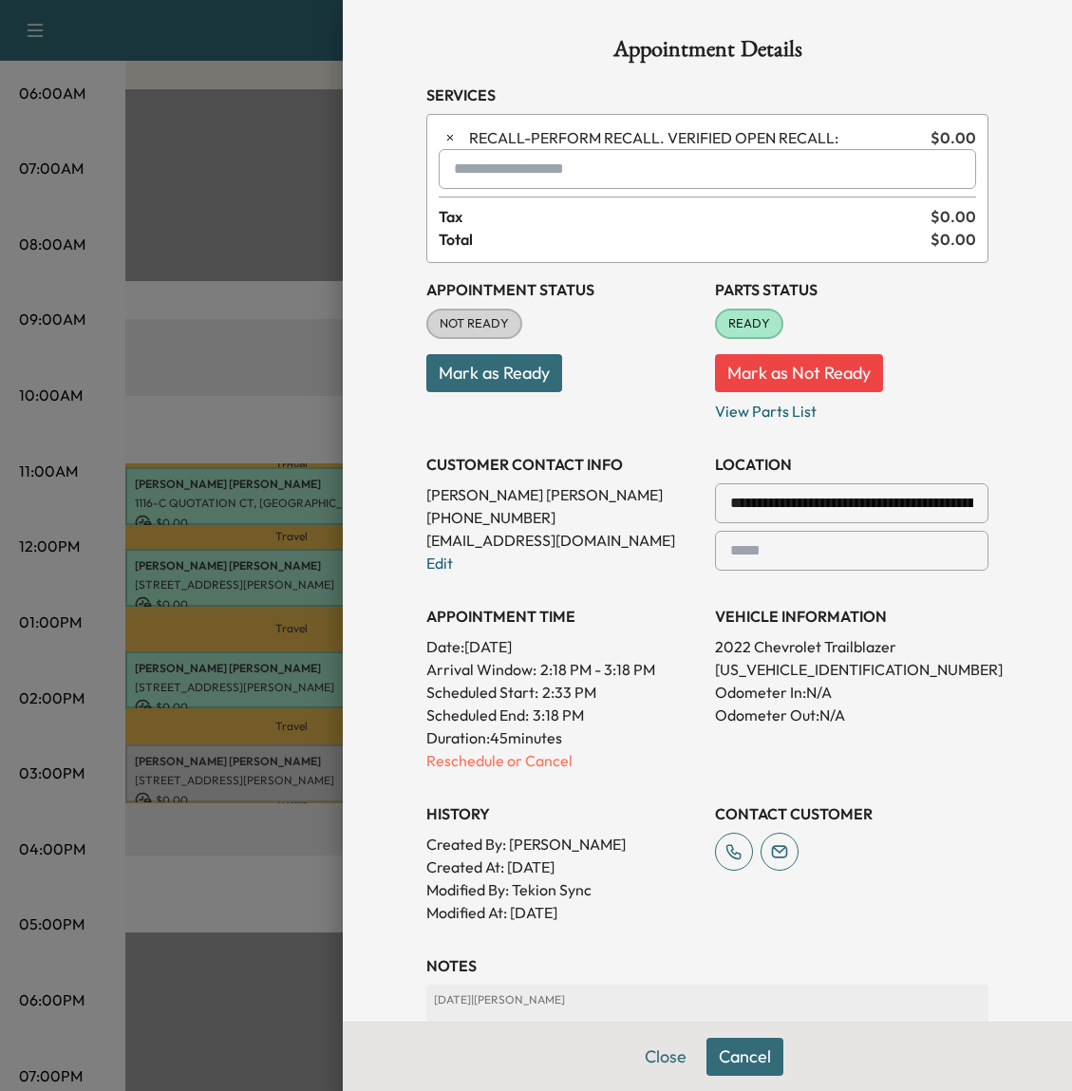
drag, startPoint x: 427, startPoint y: 646, endPoint x: 613, endPoint y: 635, distance: 185.5
click at [613, 635] on p "Date: Monday Aug. 11, 2025" at bounding box center [563, 646] width 274 height 23
click at [612, 678] on span "2:18 PM - 3:18 PM" at bounding box center [597, 669] width 115 height 23
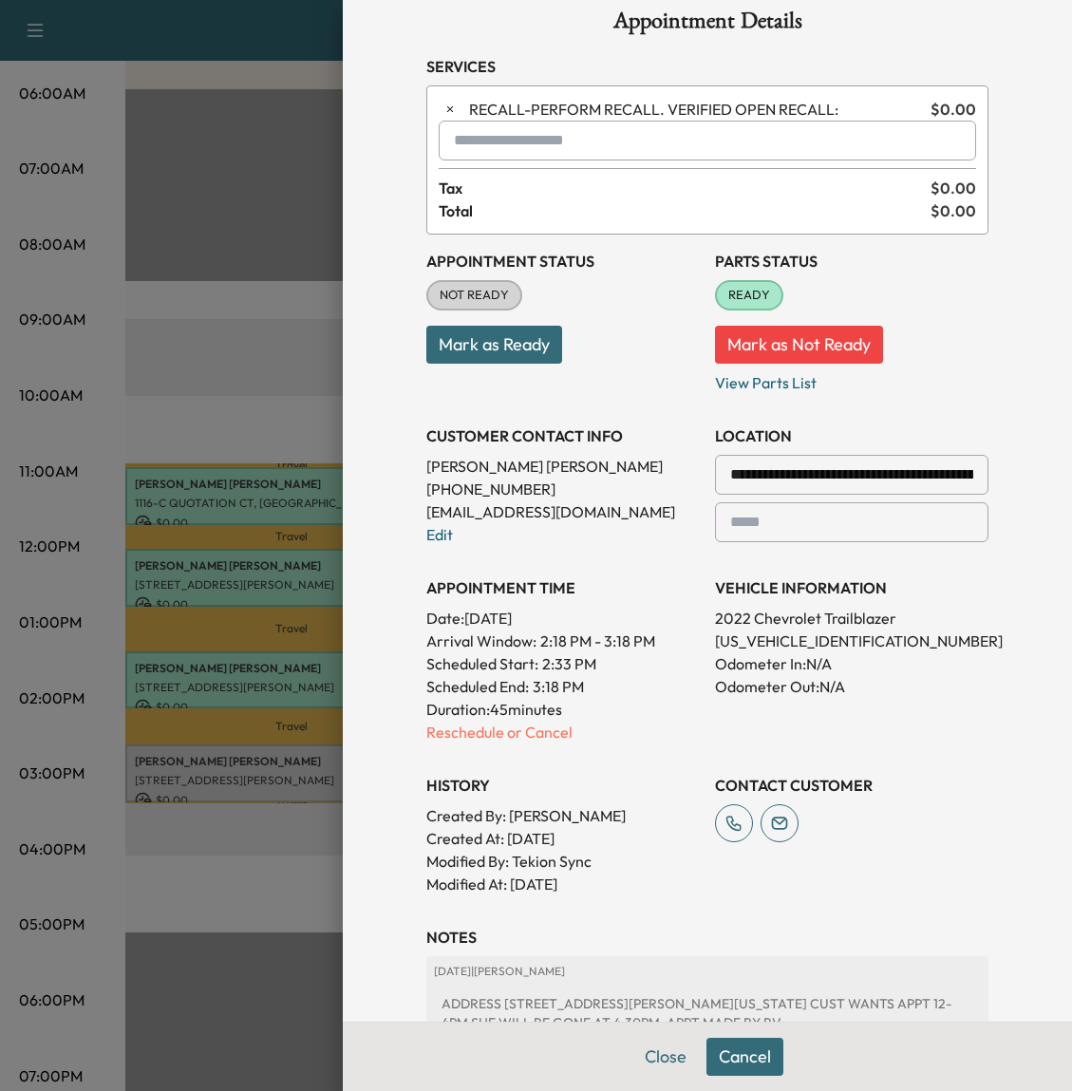
scroll to position [0, 0]
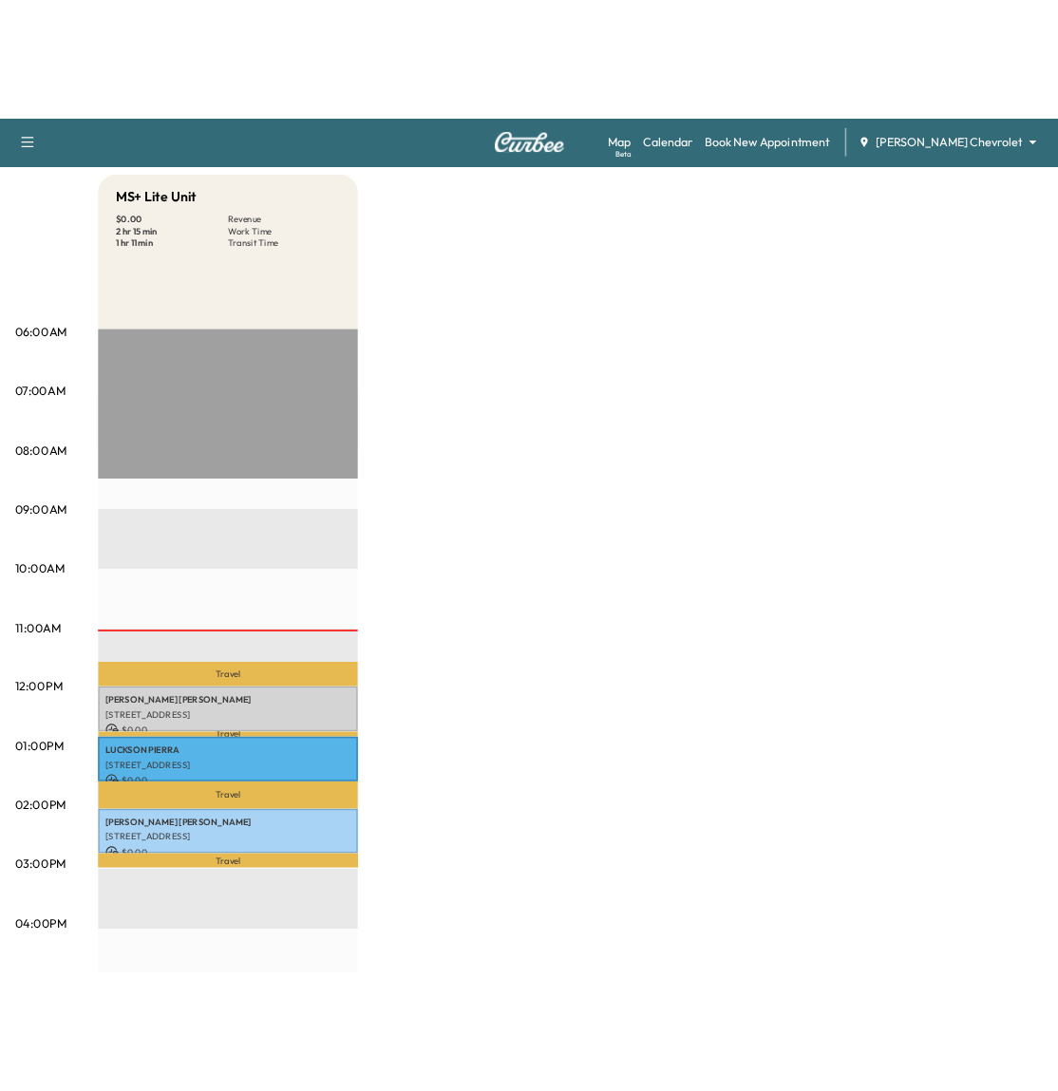
scroll to position [234, 0]
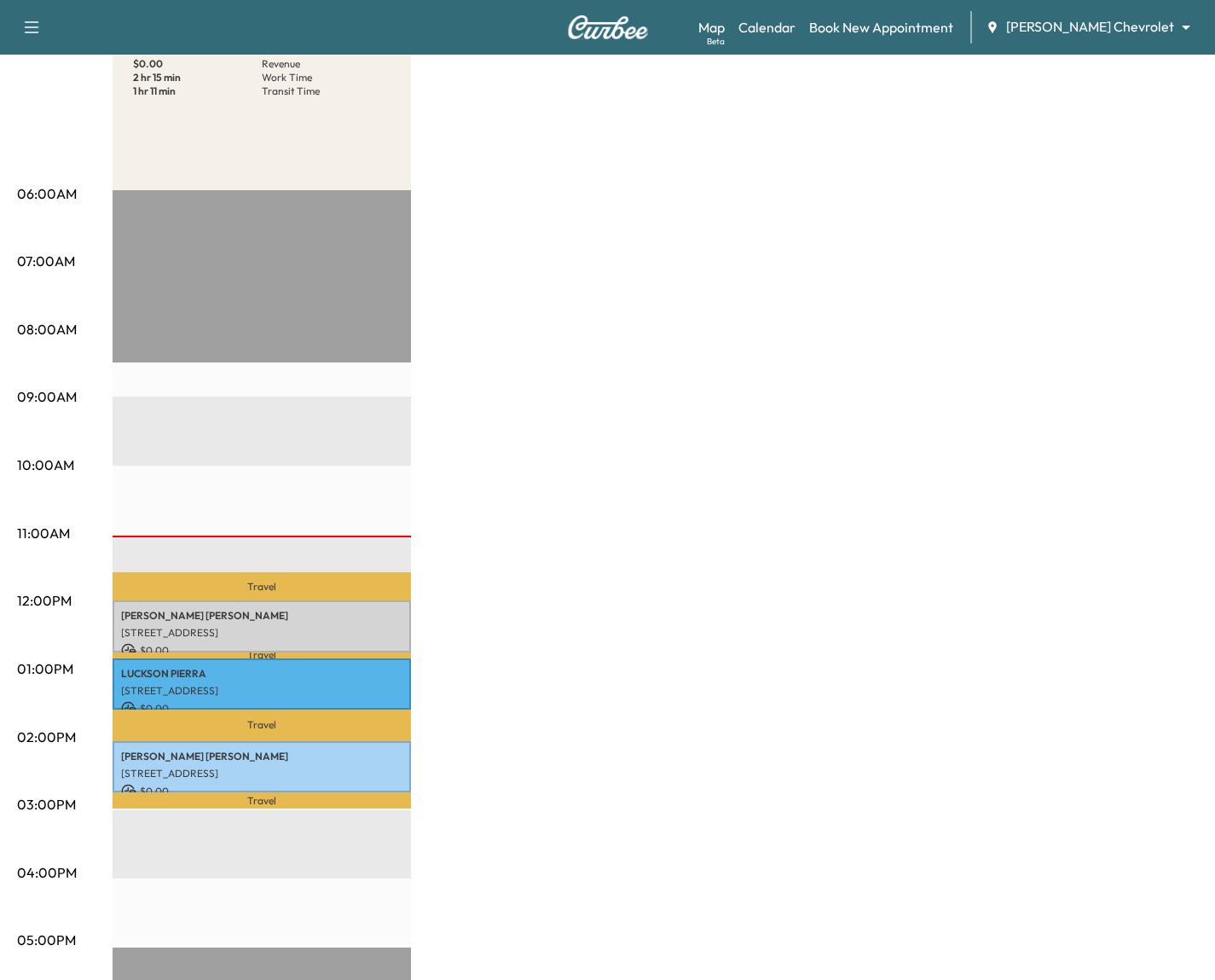
click at [638, 341] on div "MS+ Lite Unit $ 0.00 Revenue 2 hr 15 min Work Time 1 hr 11 min Transit Time Tra…" at bounding box center [655, 652] width 1086 height 1280
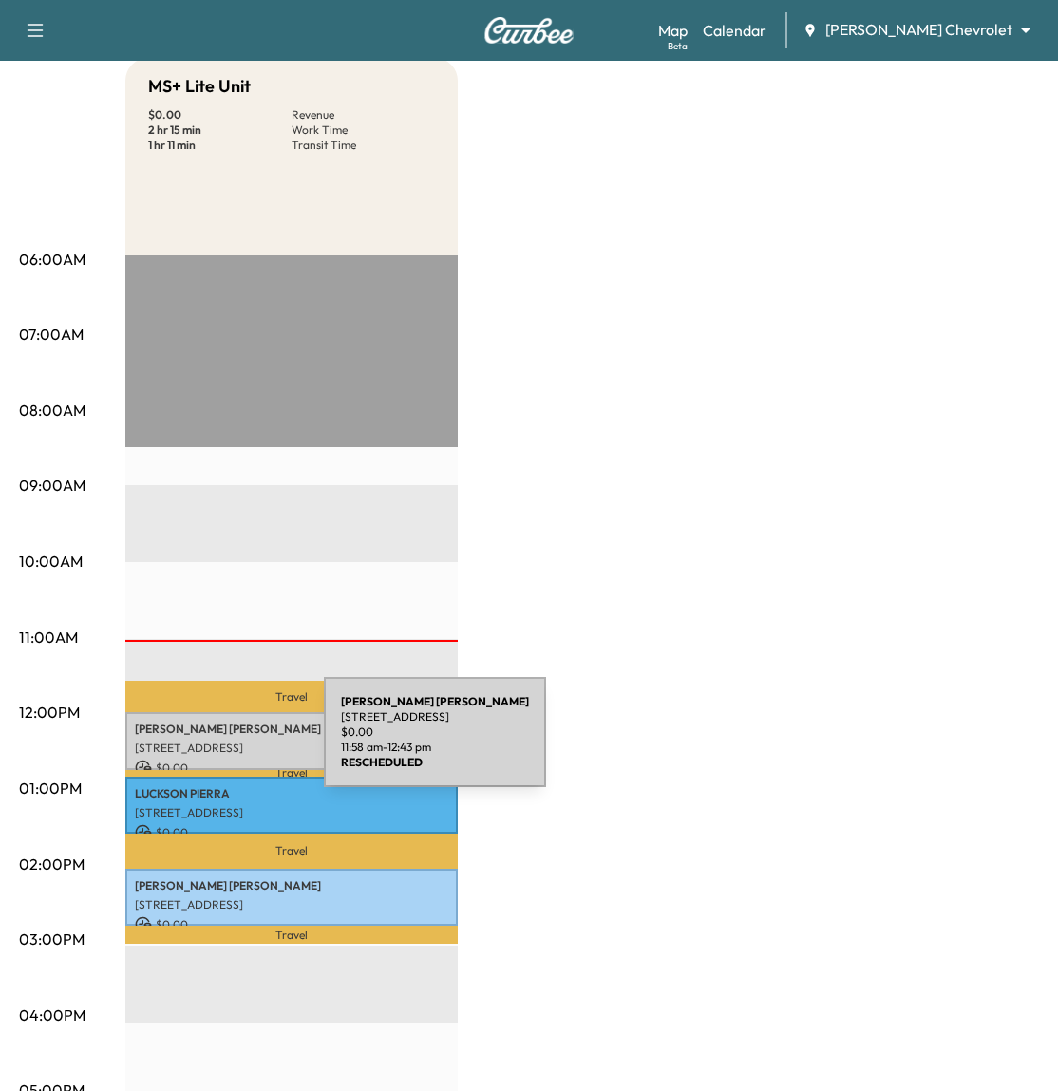
click at [181, 744] on p "[STREET_ADDRESS]" at bounding box center [291, 748] width 313 height 15
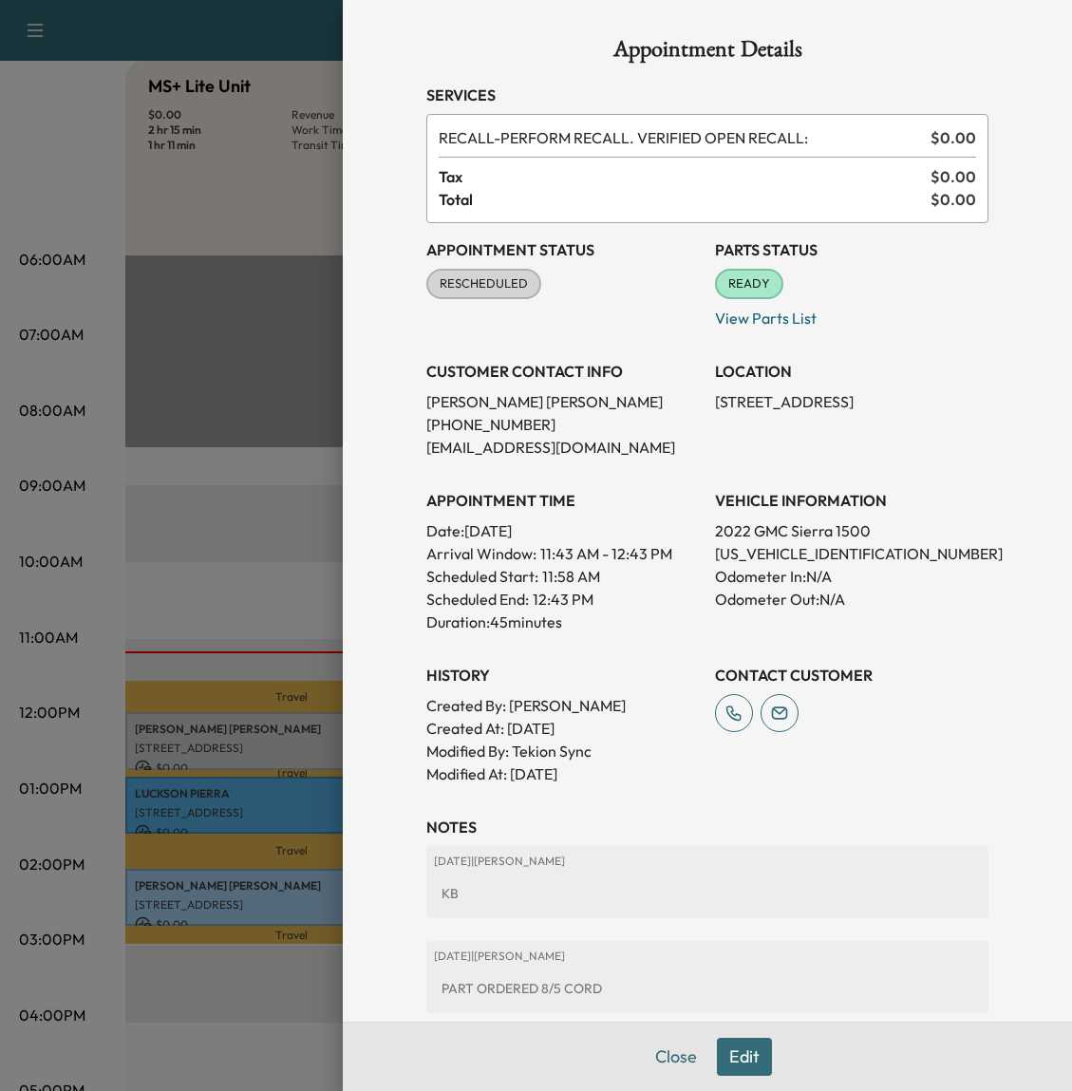
click at [258, 571] on div at bounding box center [536, 545] width 1072 height 1091
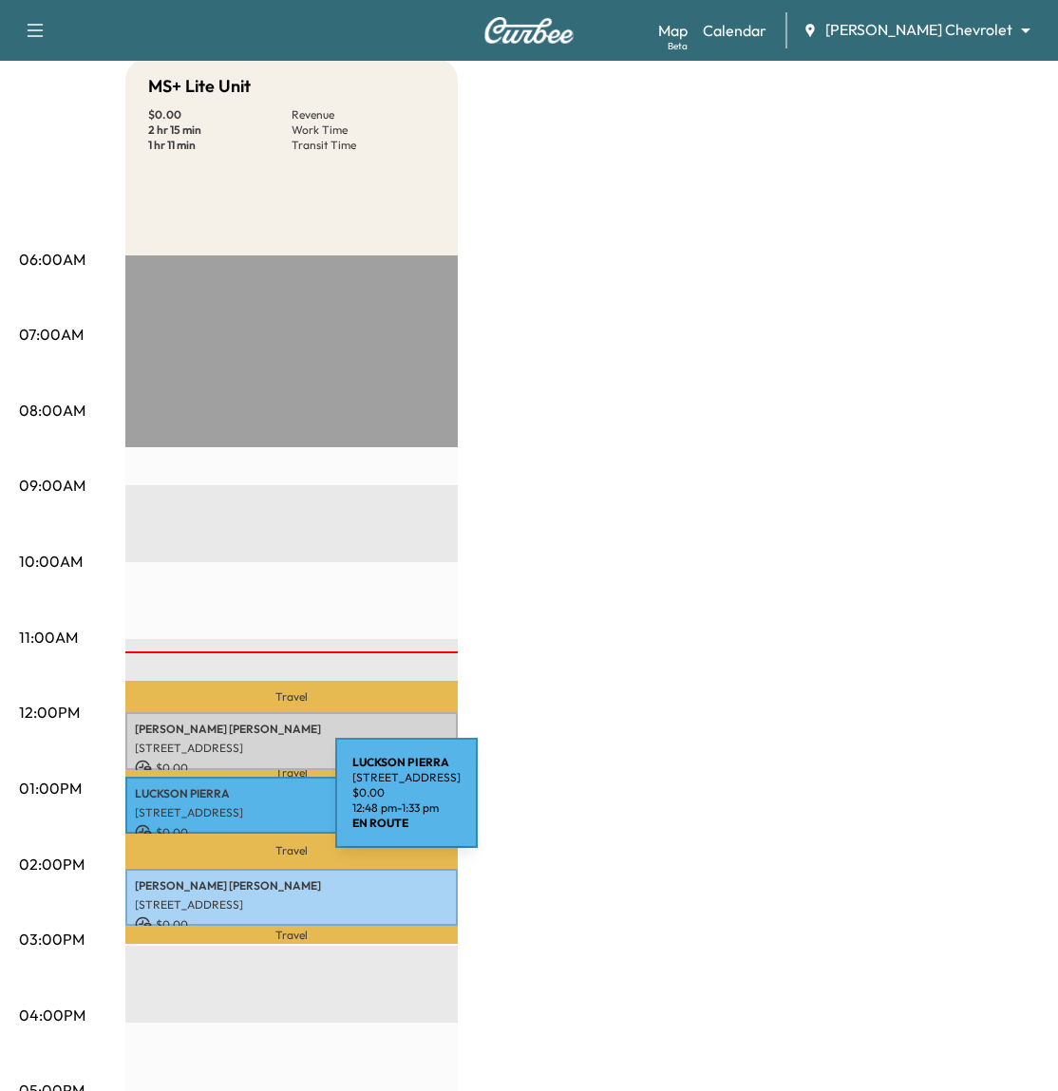
click at [193, 805] on p "[STREET_ADDRESS]" at bounding box center [291, 812] width 313 height 15
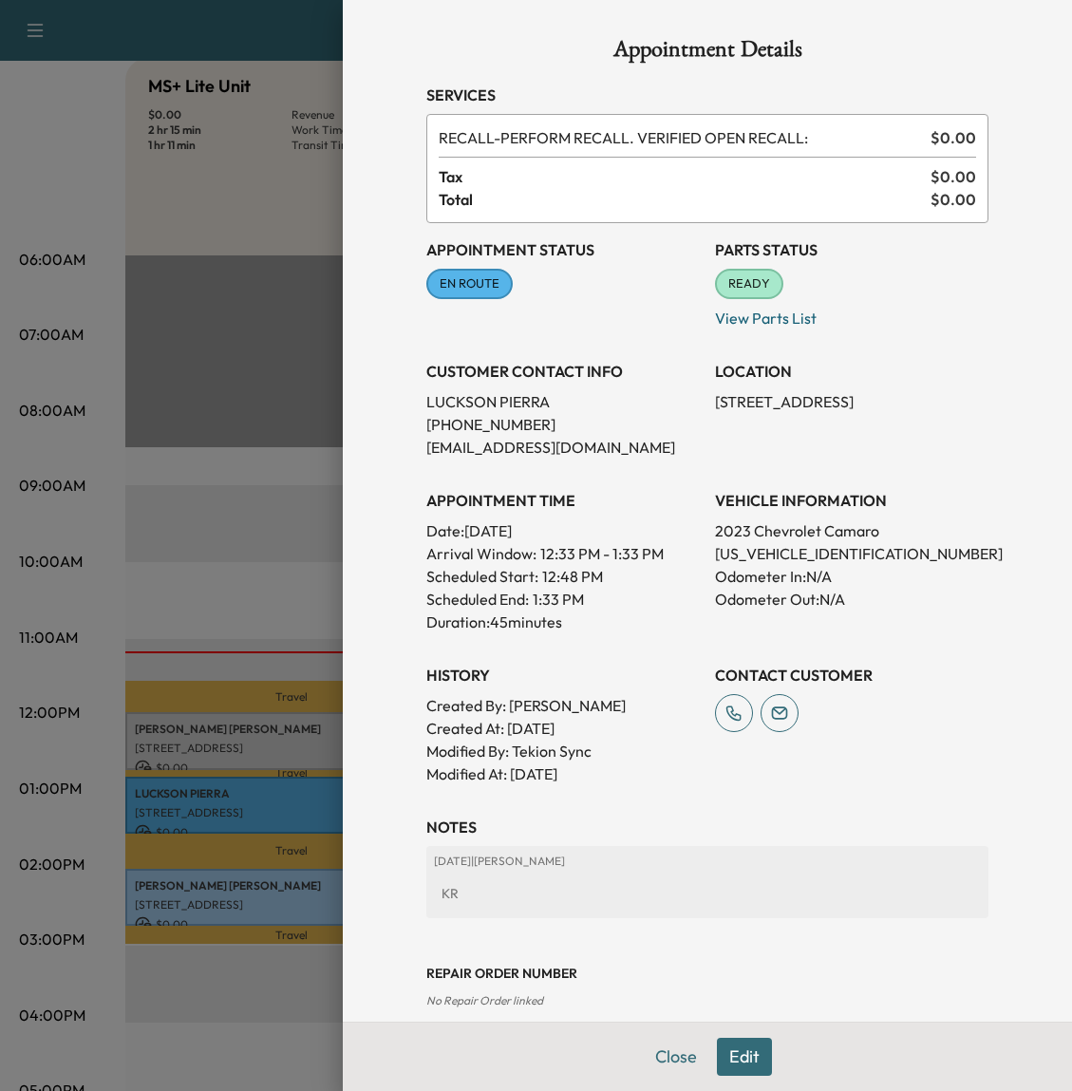
click at [300, 436] on div at bounding box center [536, 545] width 1072 height 1091
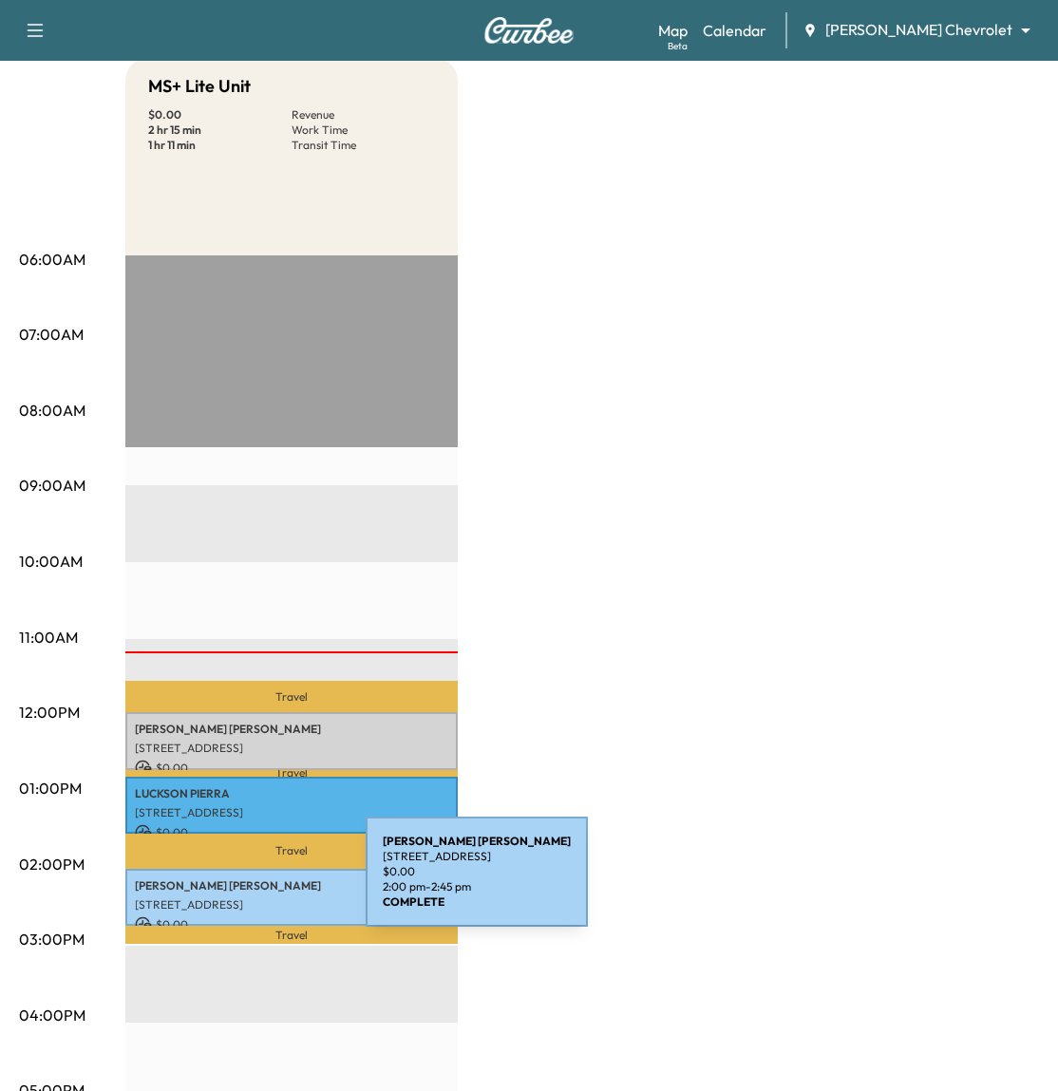
click at [223, 883] on p "[PERSON_NAME]" at bounding box center [291, 886] width 313 height 15
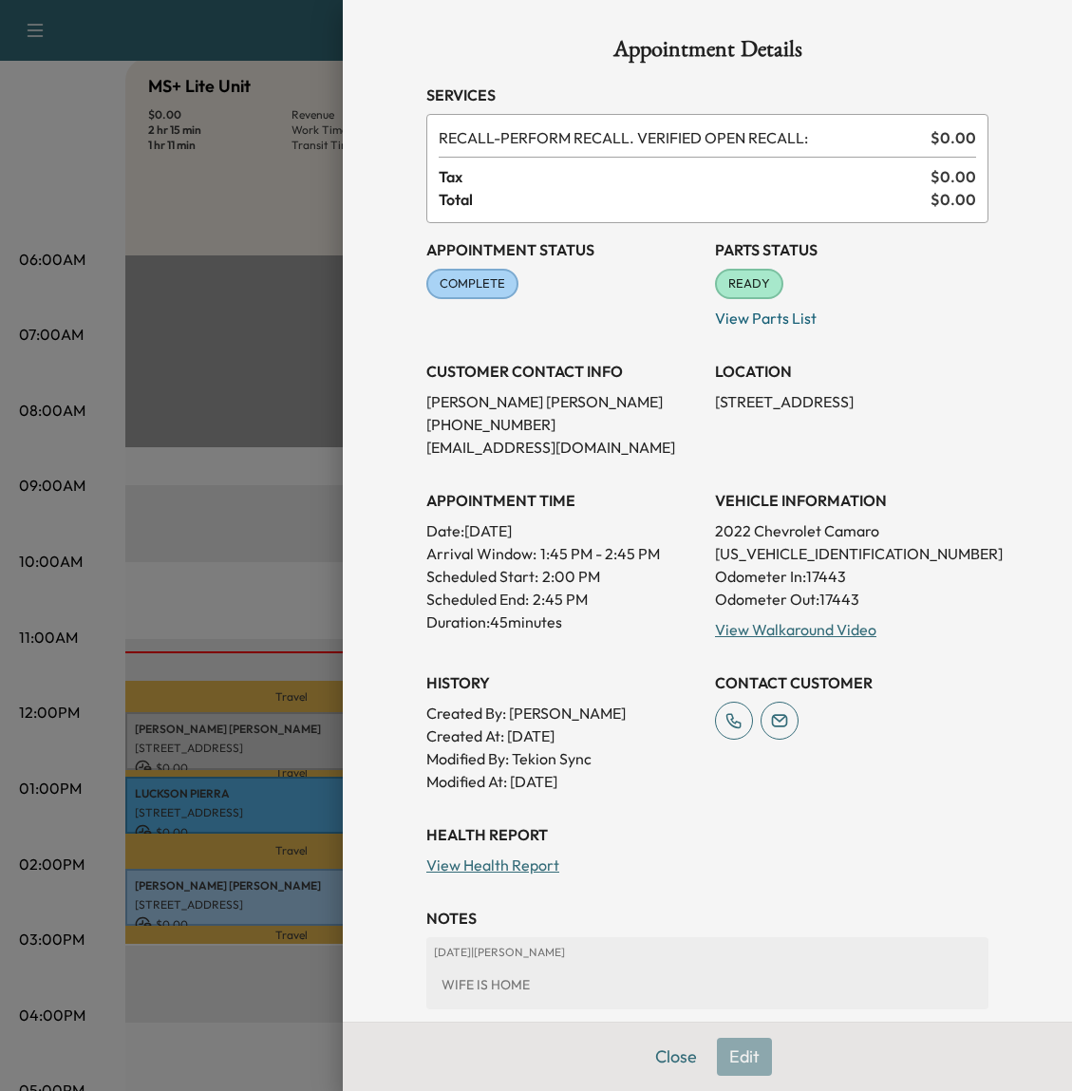
click at [217, 499] on div at bounding box center [536, 545] width 1072 height 1091
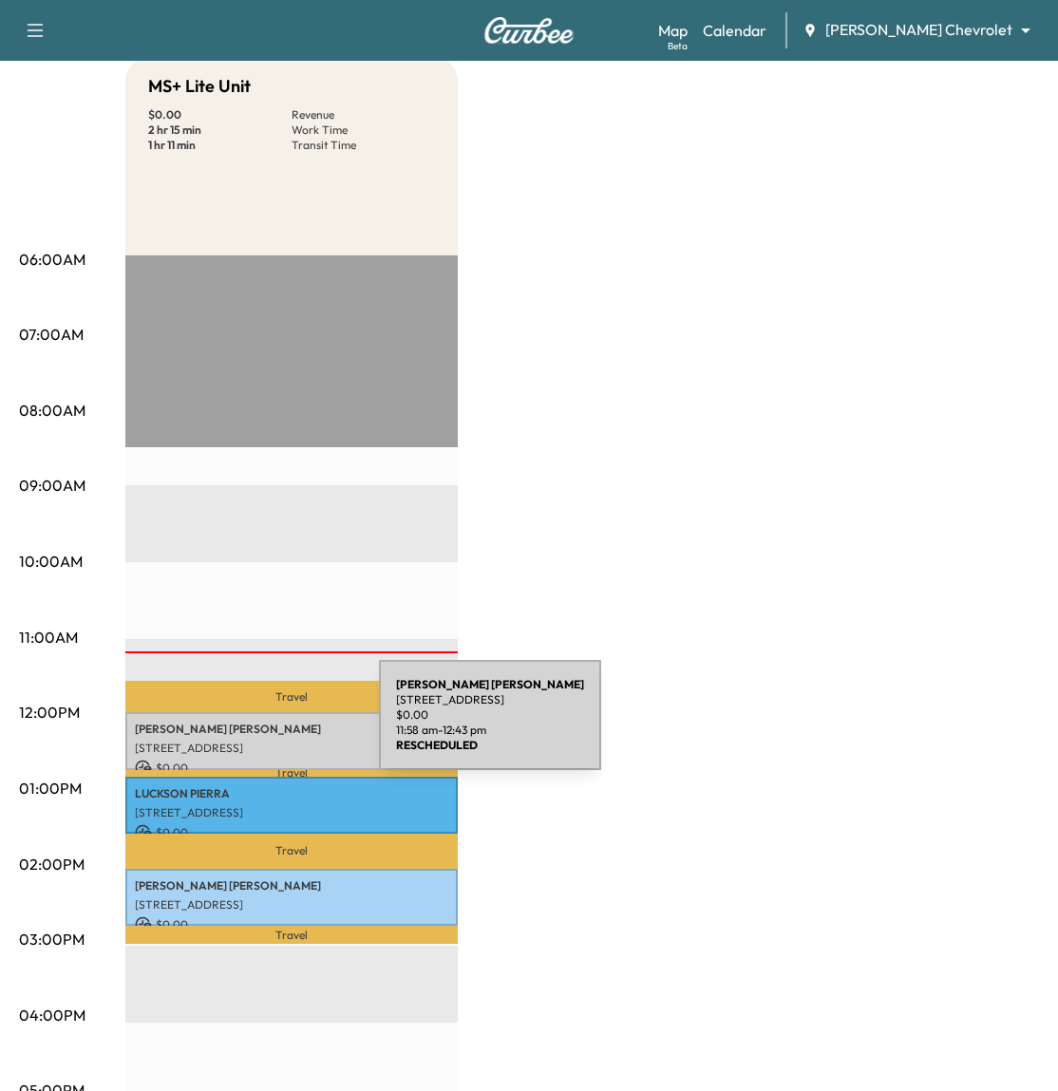
click at [236, 727] on p "[PERSON_NAME]" at bounding box center [291, 729] width 313 height 15
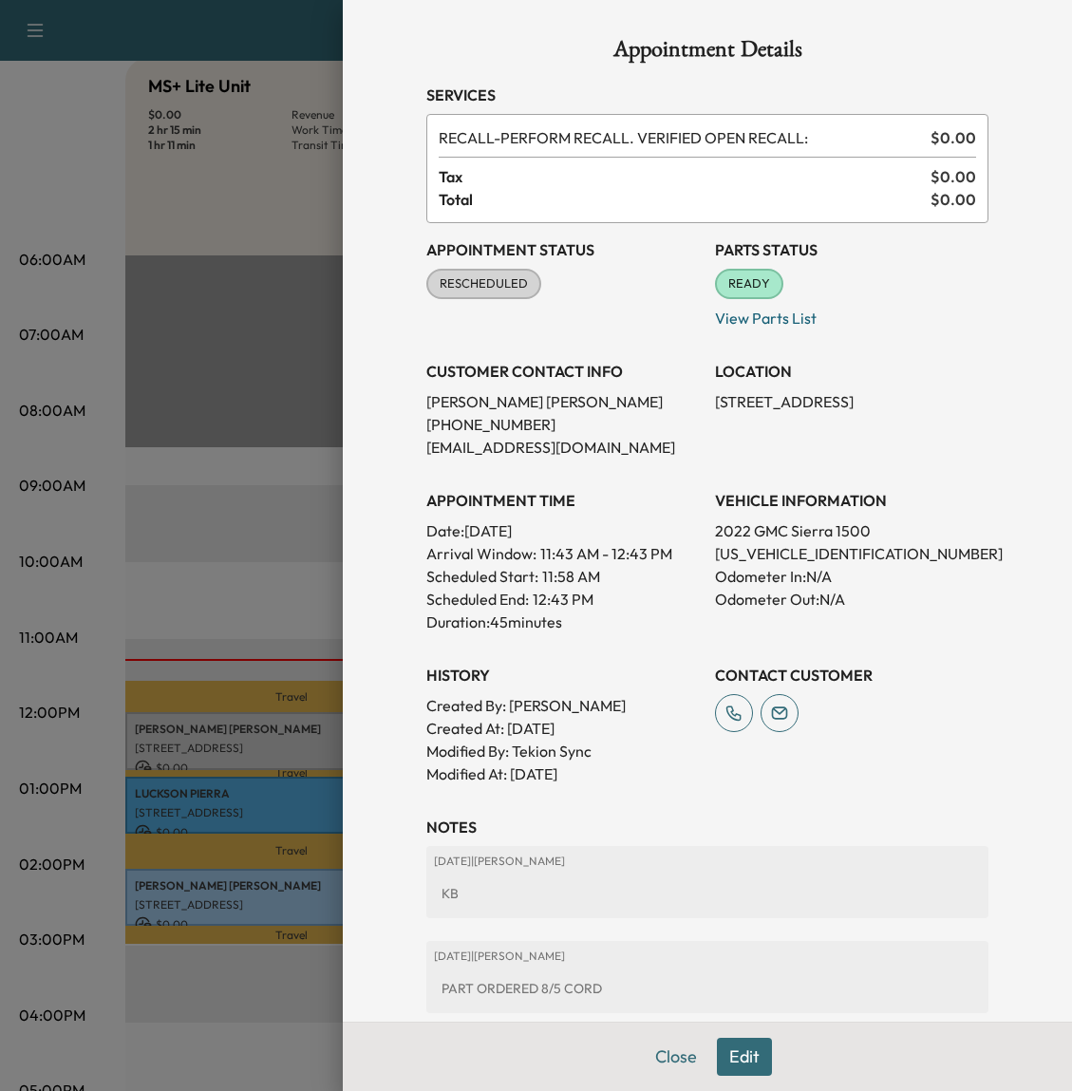
click at [201, 819] on div at bounding box center [536, 545] width 1072 height 1091
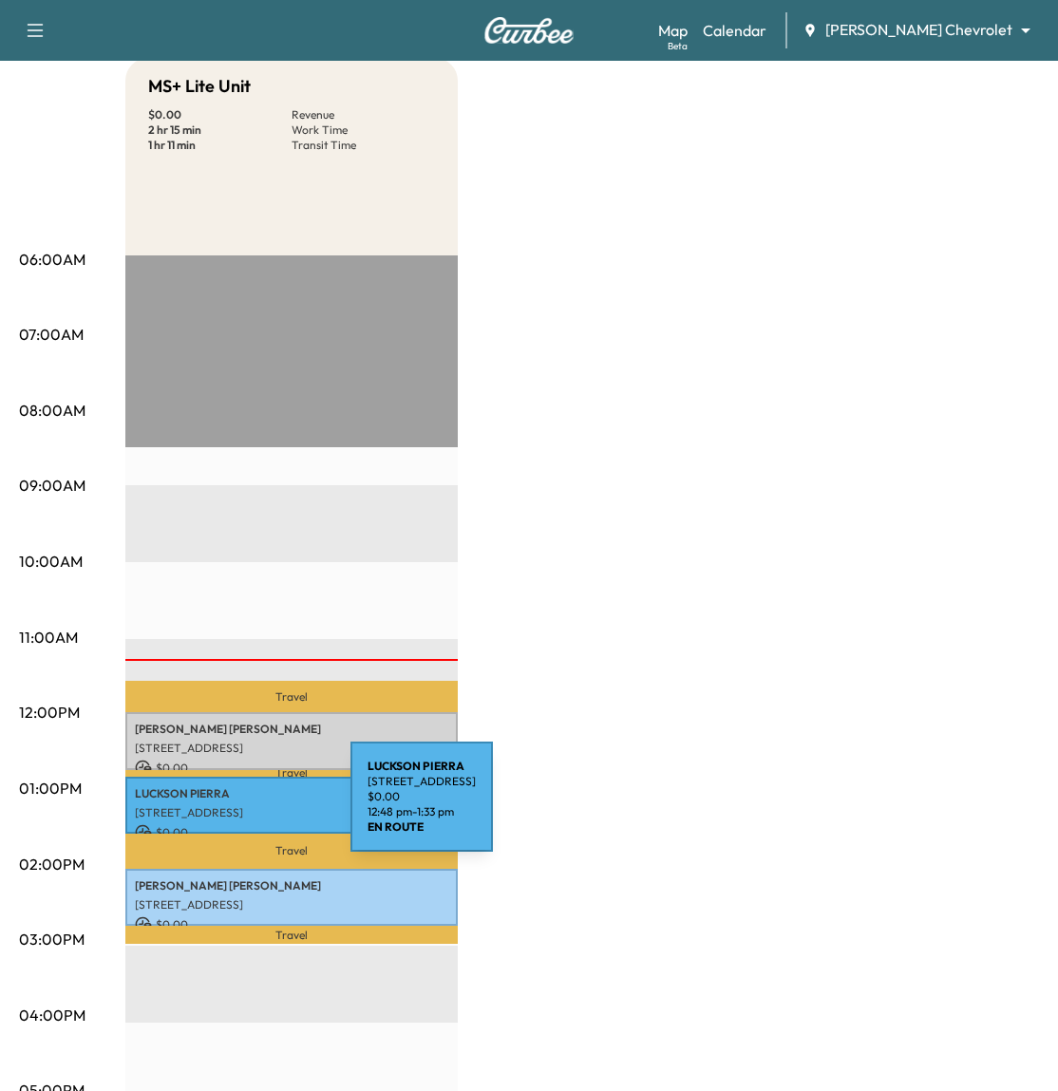
click at [208, 808] on p "[STREET_ADDRESS]" at bounding box center [291, 812] width 313 height 15
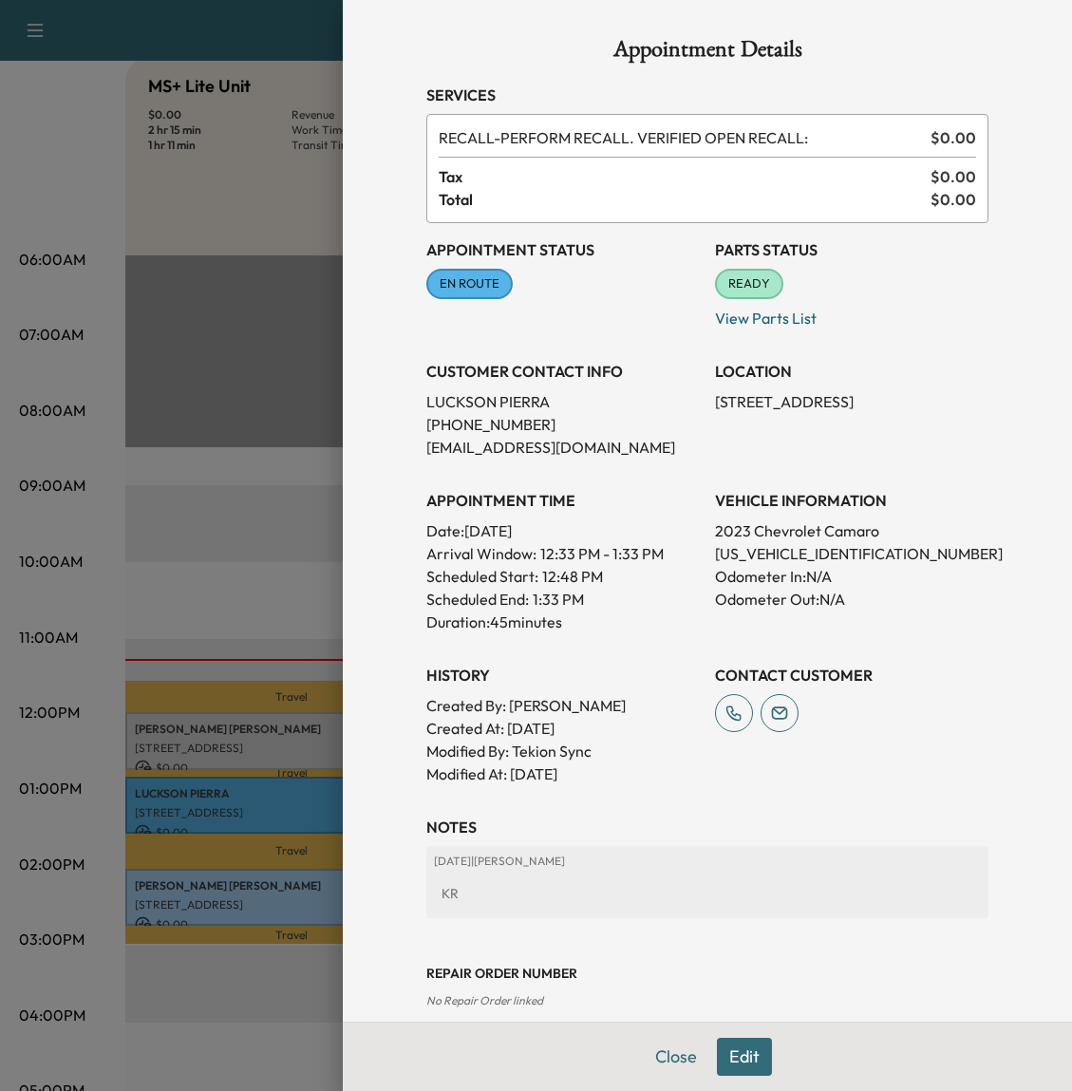
click at [161, 546] on div at bounding box center [536, 545] width 1072 height 1091
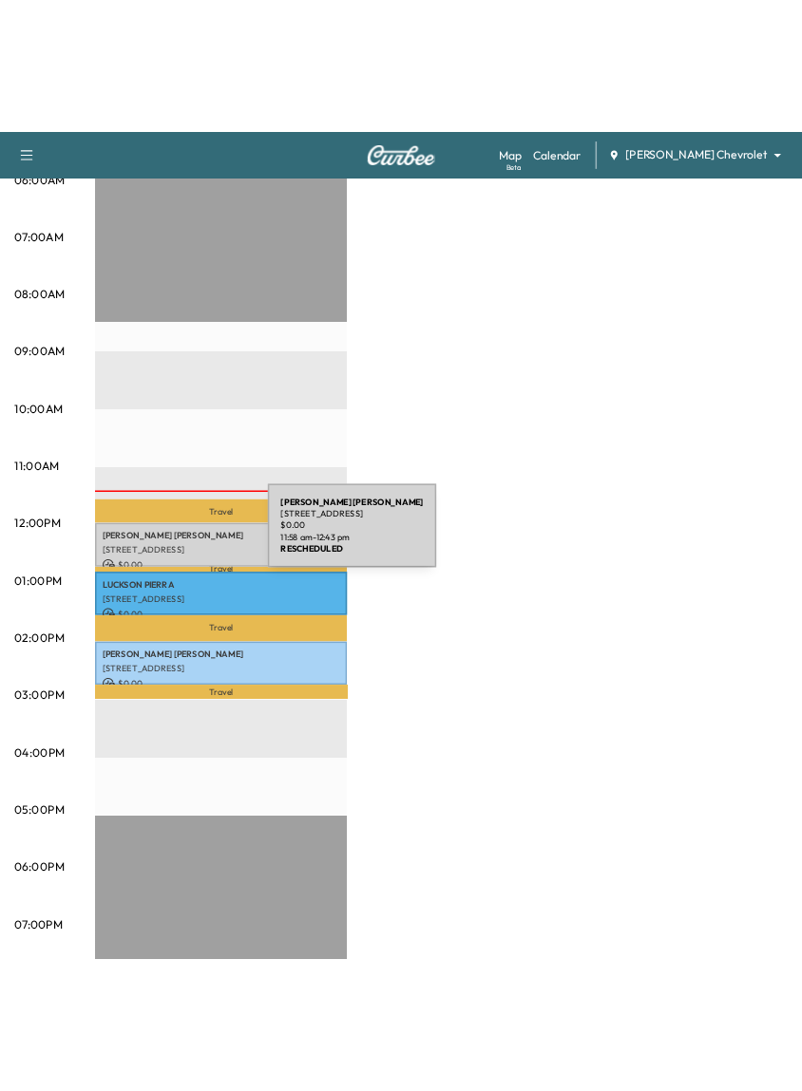
scroll to position [424, 0]
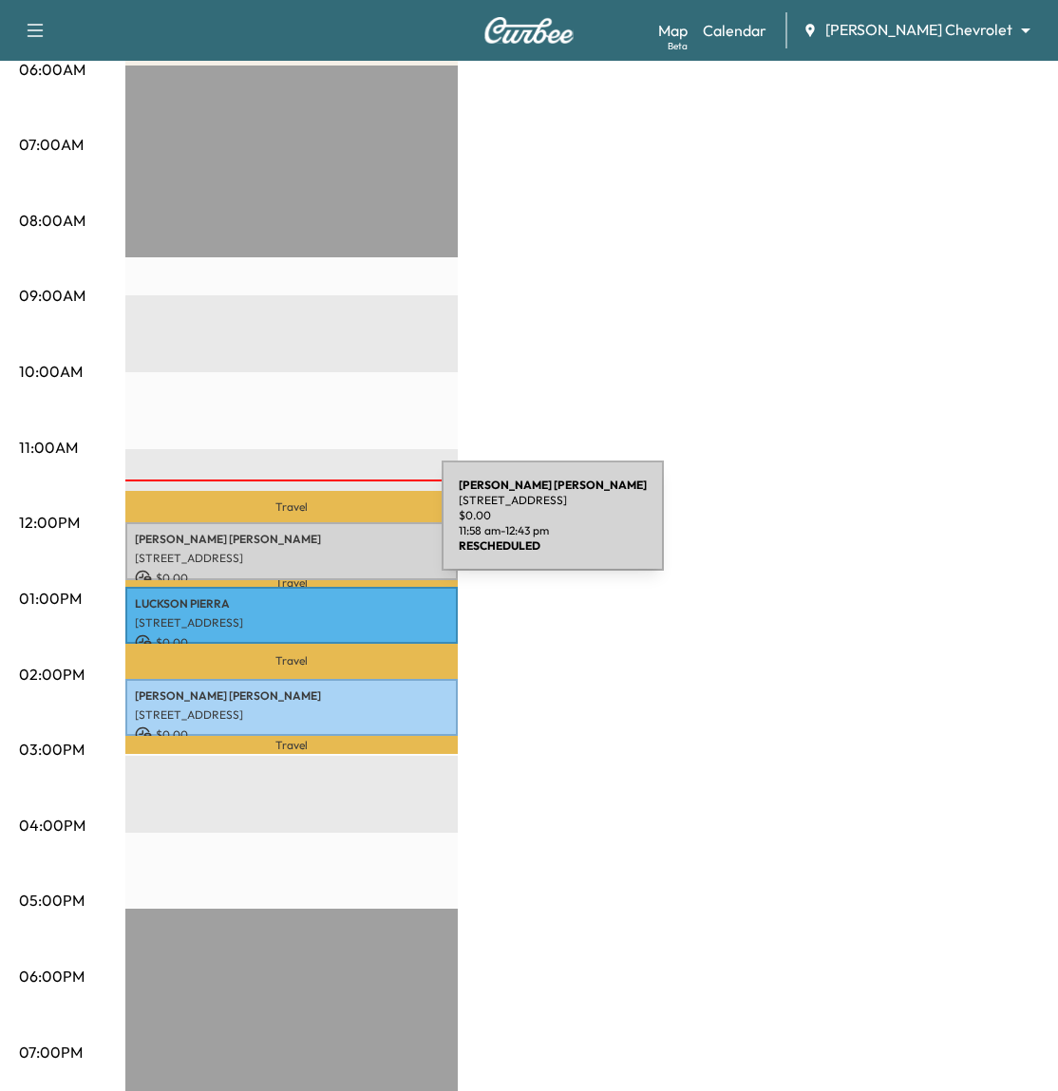
click at [299, 532] on p "[PERSON_NAME]" at bounding box center [291, 539] width 313 height 15
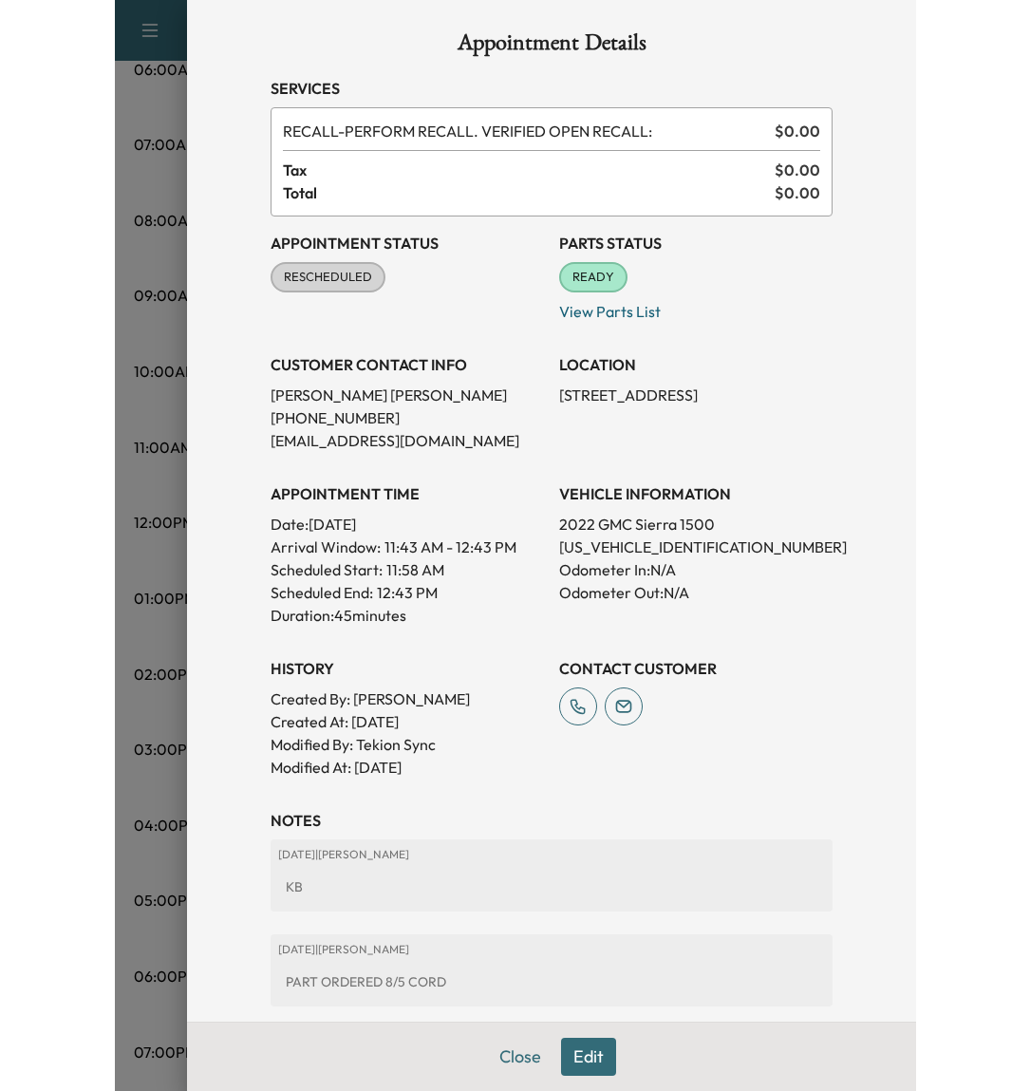
scroll to position [0, 0]
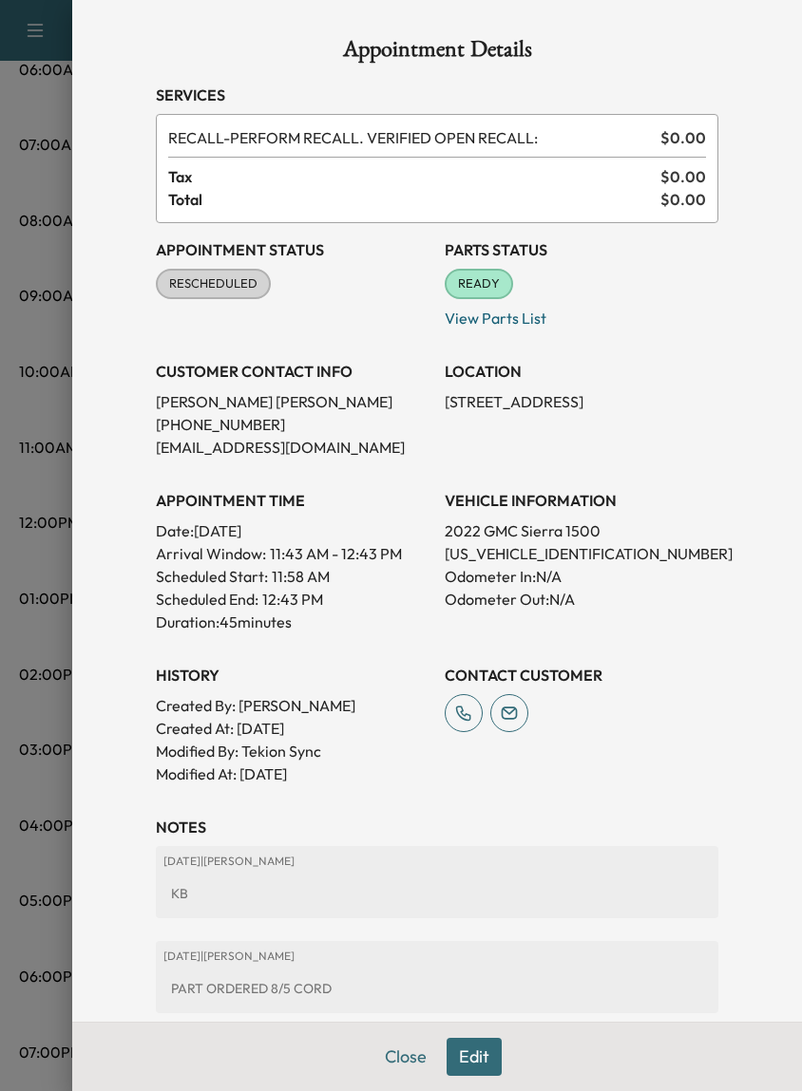
click at [696, 512] on div "VEHICLE INFORMATION 2022 GMC Sierra 1500 [US_VEHICLE_IDENTIFICATION_NUMBER] Odo…" at bounding box center [581, 554] width 274 height 160
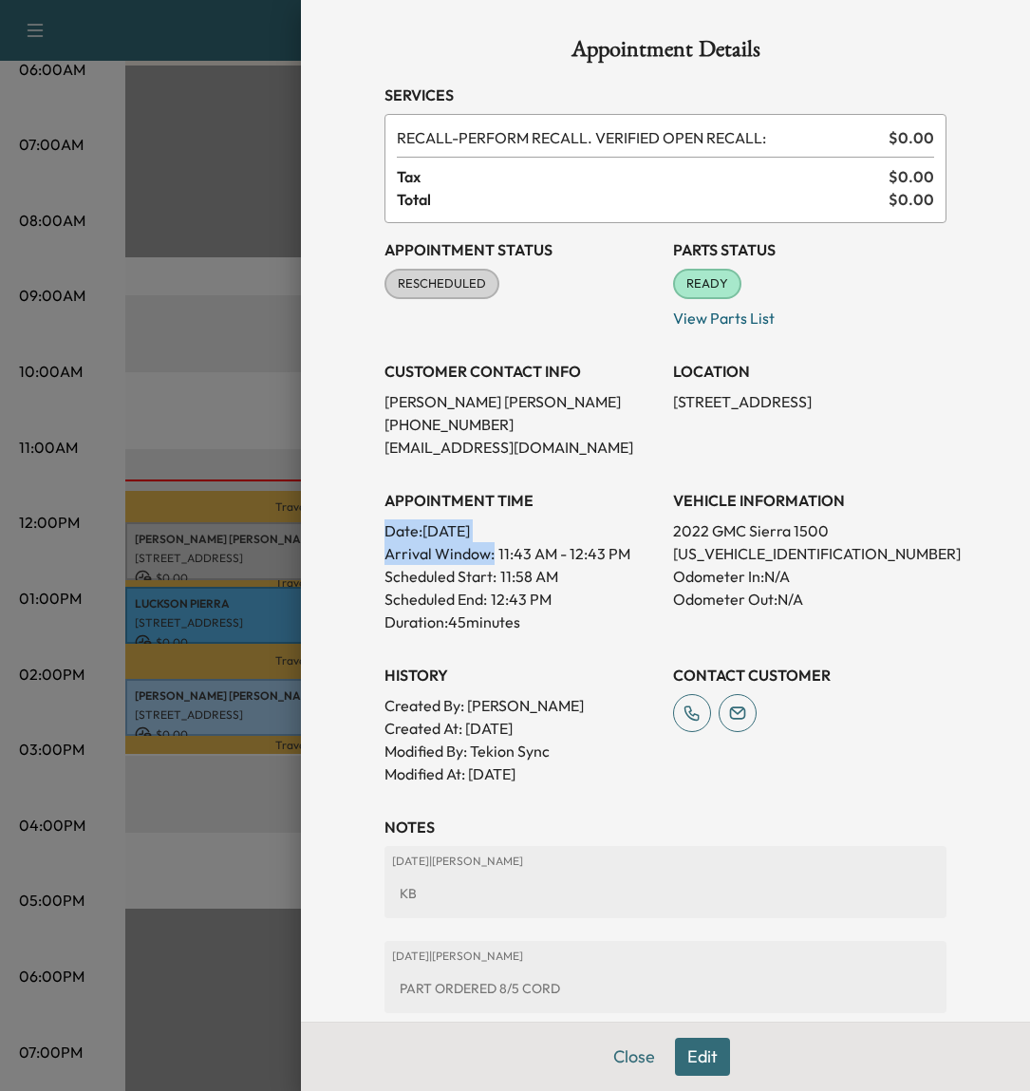
drag, startPoint x: 374, startPoint y: 529, endPoint x: 624, endPoint y: 563, distance: 252.1
click at [624, 563] on div "APPOINTMENT TIME Date: [DATE] Arrival Window: 11:43 AM - 12:43 PM Scheduled Sta…" at bounding box center [522, 554] width 274 height 160
click at [598, 626] on p "Duration: 45 minutes" at bounding box center [522, 622] width 274 height 23
click at [190, 398] on div at bounding box center [515, 545] width 1030 height 1091
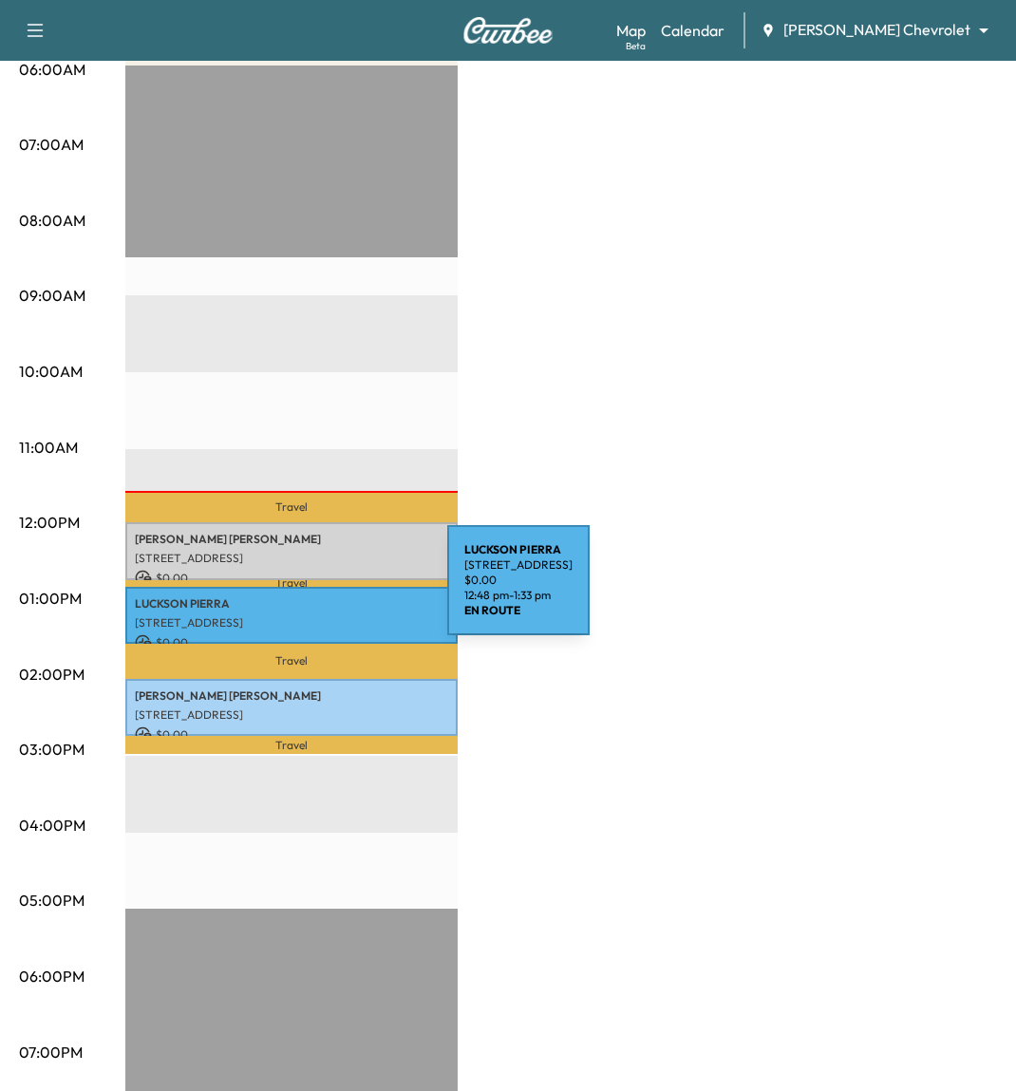
click at [305, 596] on p "[PERSON_NAME]" at bounding box center [291, 603] width 313 height 15
